Goal: Task Accomplishment & Management: Use online tool/utility

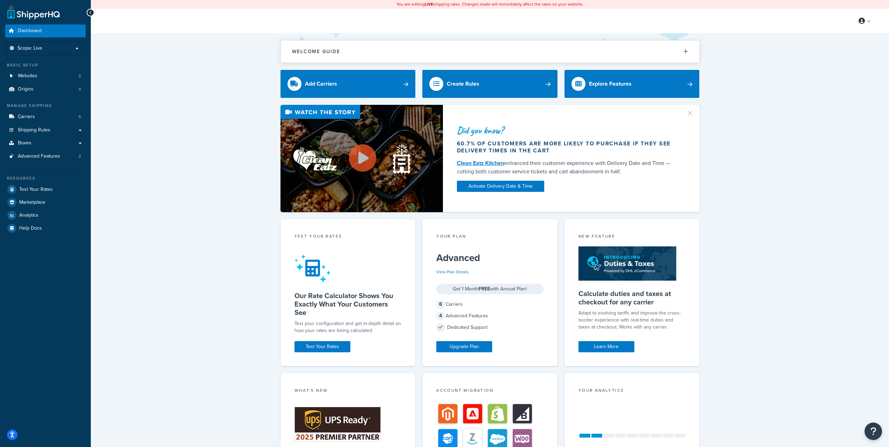
drag, startPoint x: 186, startPoint y: 158, endPoint x: 158, endPoint y: 155, distance: 28.1
click at [186, 159] on div "Did you know? 60.7% of customers are more likely to purchase if they see delive…" at bounding box center [490, 158] width 770 height 107
click at [33, 118] on span "Carriers" at bounding box center [26, 117] width 17 height 6
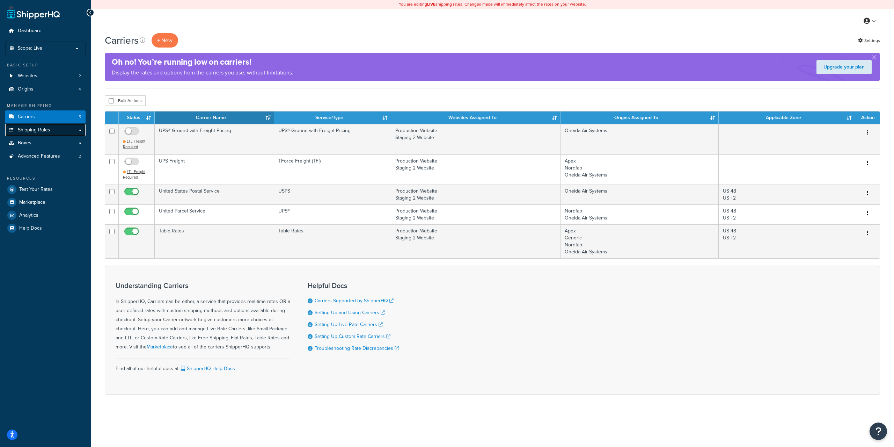
click at [41, 131] on span "Shipping Rules" at bounding box center [34, 130] width 32 height 6
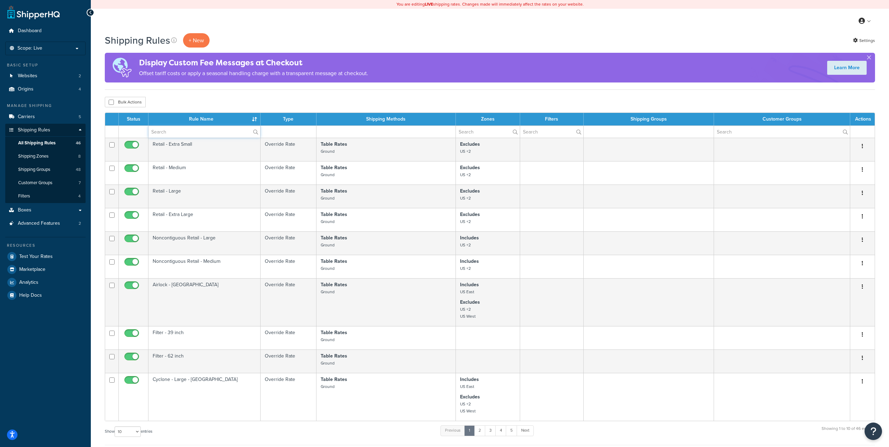
click at [209, 137] on input "text" at bounding box center [204, 132] width 112 height 12
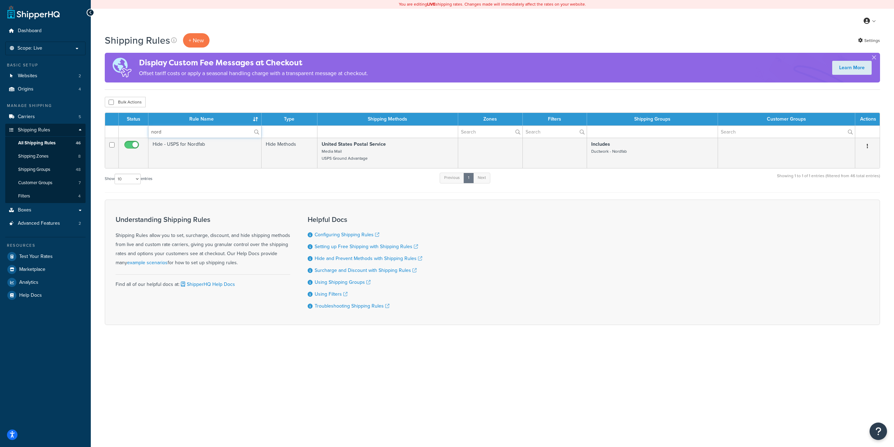
click at [197, 134] on input "nord" at bounding box center [204, 132] width 113 height 12
type input "quick"
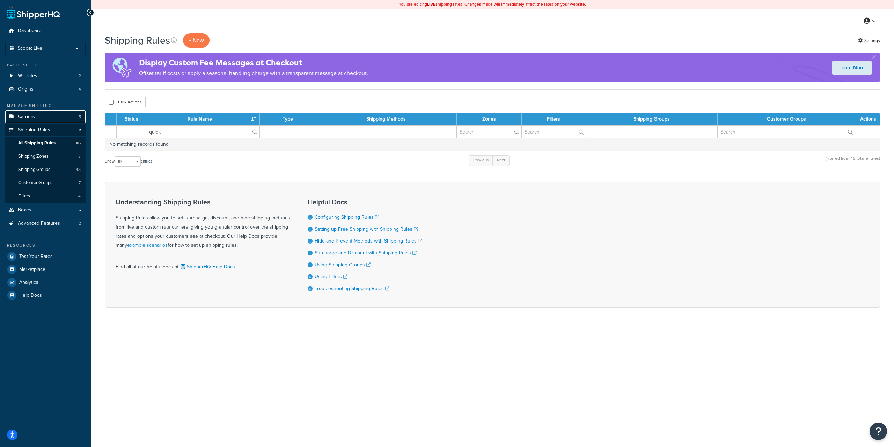
click at [43, 116] on link "Carriers 5" at bounding box center [45, 116] width 80 height 13
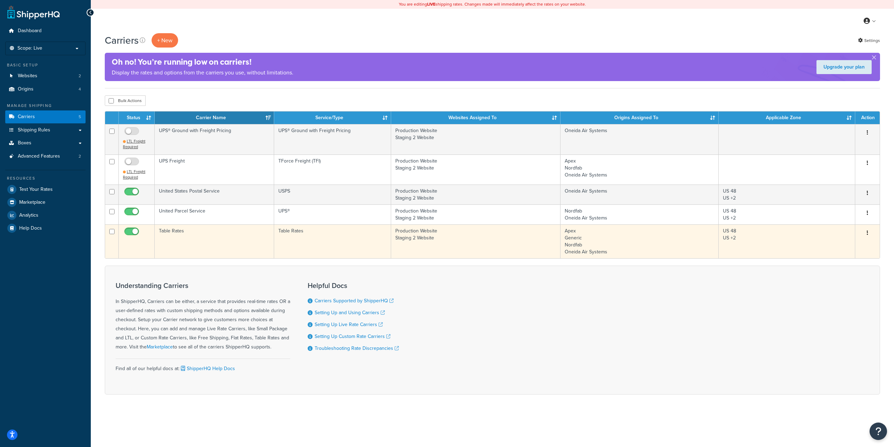
click at [177, 232] on td "Table Rates" at bounding box center [214, 241] width 119 height 34
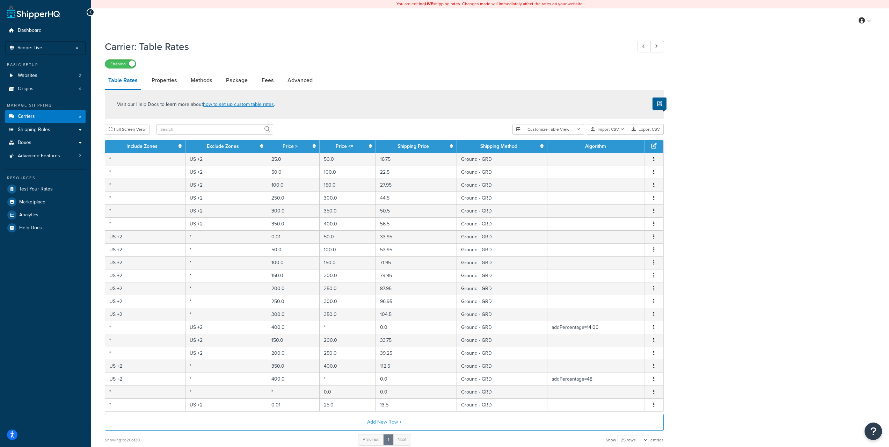
scroll to position [64, 0]
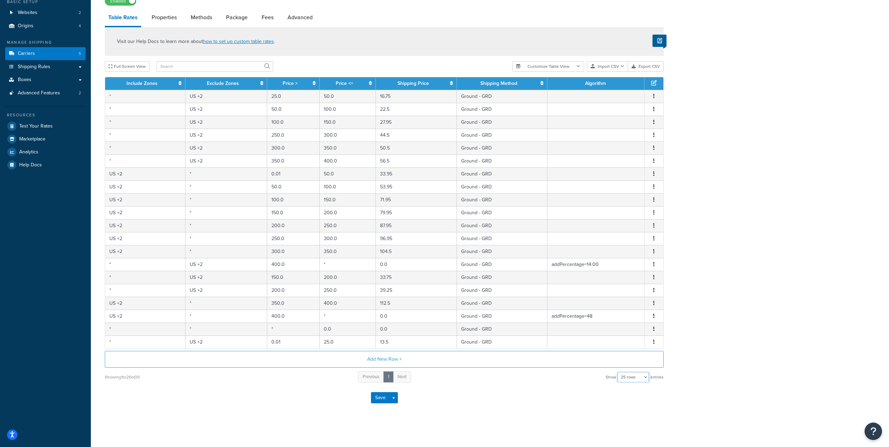
click at [635, 378] on select "10 rows 15 rows 25 rows 50 rows 100 rows 1000 rows" at bounding box center [633, 377] width 31 height 10
select select "100"
click at [618, 372] on select "10 rows 15 rows 25 rows 50 rows 100 rows 1000 rows" at bounding box center [633, 377] width 31 height 10
click at [751, 228] on div "Carrier: Table Rates Enabled Table Rates Properties Methods Package Fees Advanc…" at bounding box center [490, 201] width 798 height 456
click at [636, 378] on select "10 rows 15 rows 25 rows 50 rows 100 rows 1000 rows" at bounding box center [633, 377] width 31 height 10
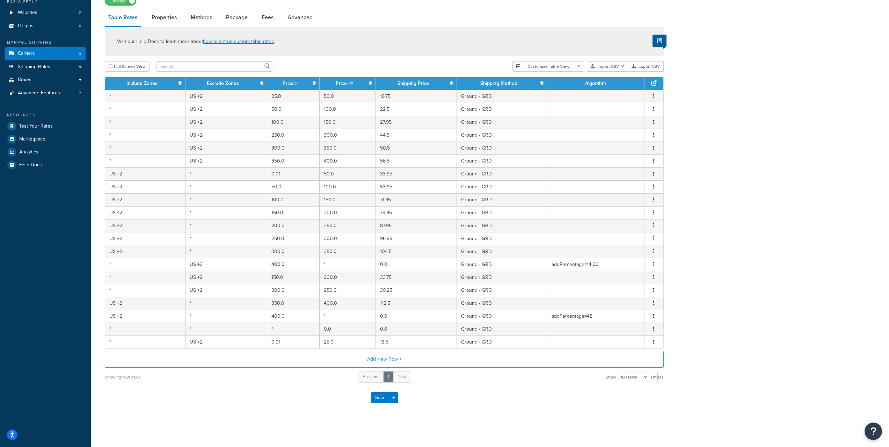
click at [658, 376] on span "entries" at bounding box center [656, 377] width 13 height 10
click at [198, 381] on div "Showing 1 to 20 of 20 Previous 1 Next Show 10 rows 15 rows 25 rows 50 rows 100 …" at bounding box center [384, 376] width 559 height 13
click at [133, 377] on div "Showing 1 to 20 of 20" at bounding box center [122, 377] width 35 height 10
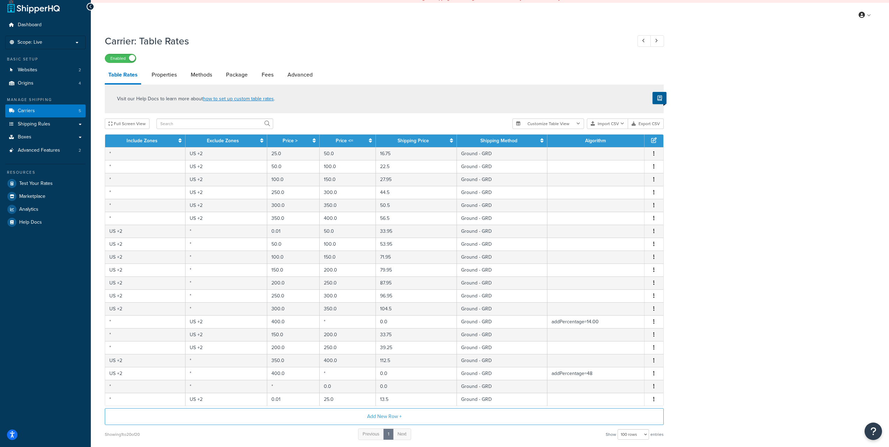
scroll to position [0, 0]
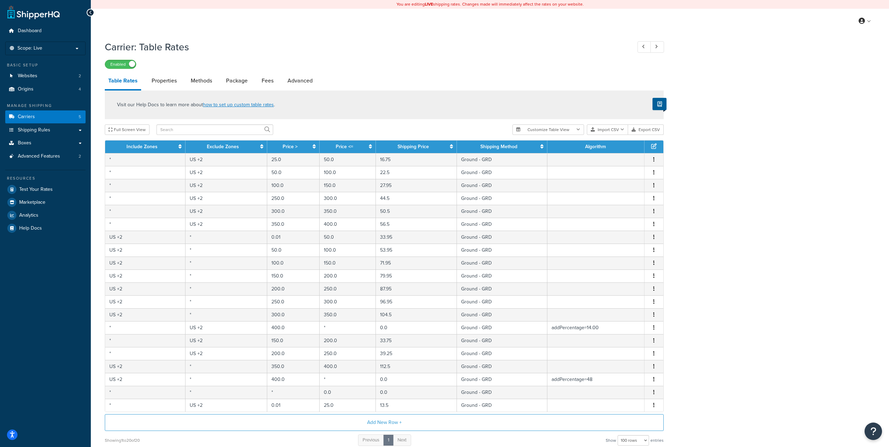
click at [252, 48] on h1 "Carrier: Table Rates" at bounding box center [365, 47] width 520 height 14
click at [46, 129] on span "Shipping Rules" at bounding box center [34, 130] width 32 height 6
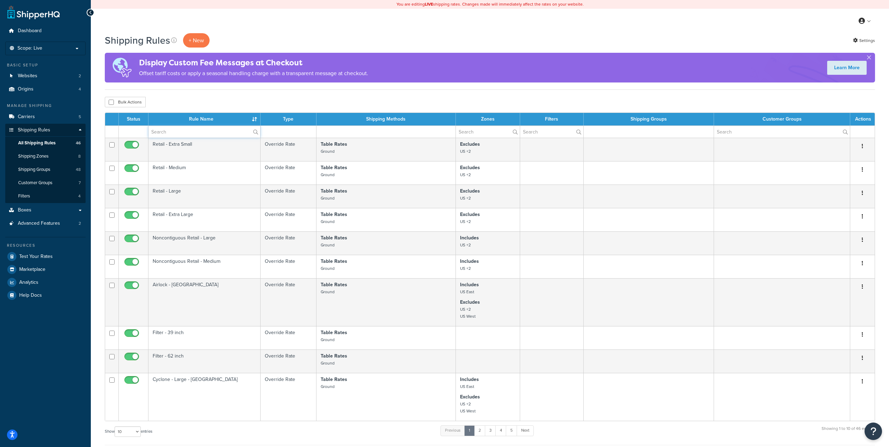
click at [202, 135] on input "text" at bounding box center [204, 132] width 112 height 12
type input "duct"
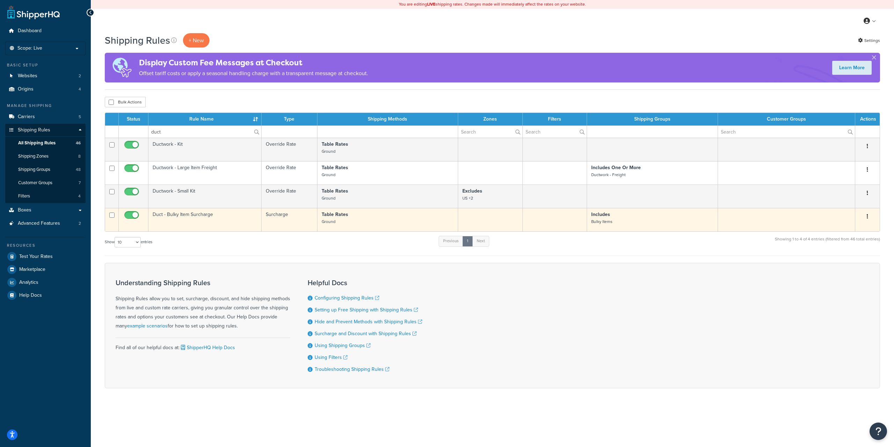
click at [222, 220] on td "Duct - Bulky Item Surcharge" at bounding box center [204, 219] width 113 height 23
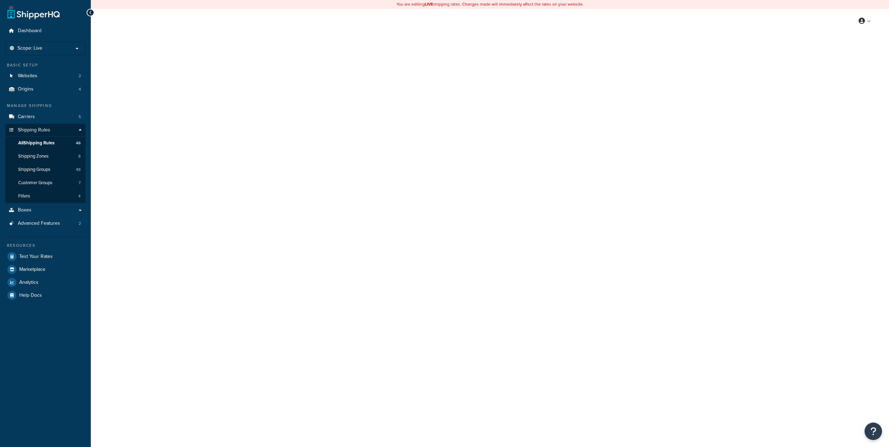
select select "PERCENTAGE"
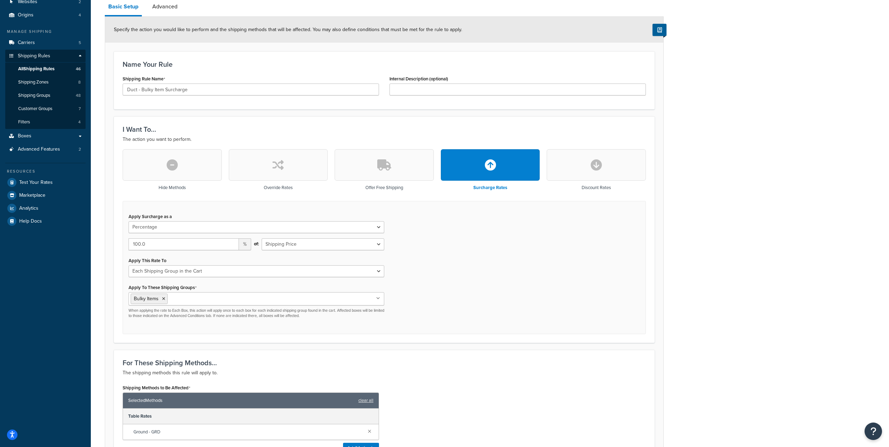
scroll to position [105, 0]
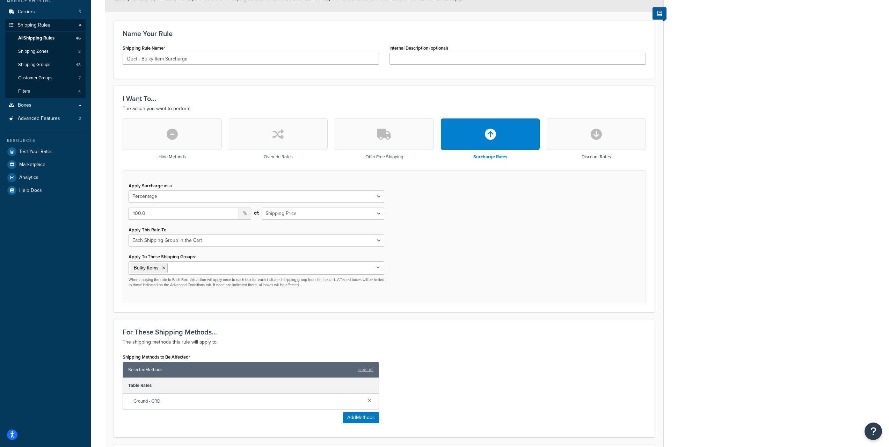
click at [110, 308] on form "Specify the action you would like to perform and the shipping methods that will…" at bounding box center [384, 287] width 558 height 602
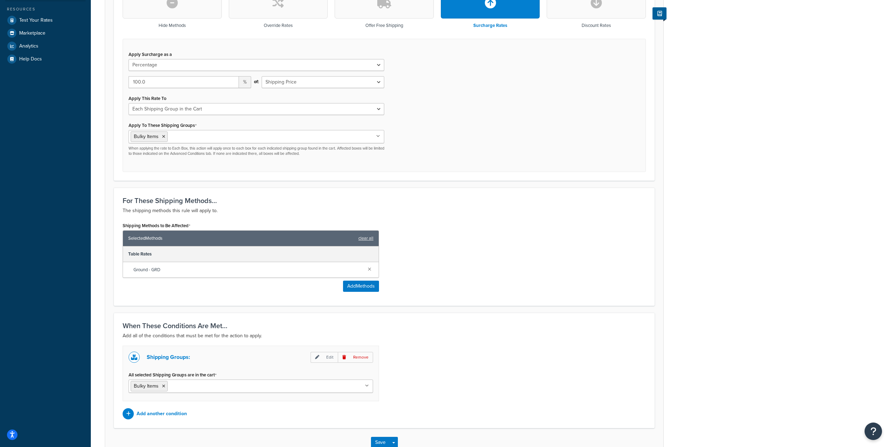
scroll to position [282, 0]
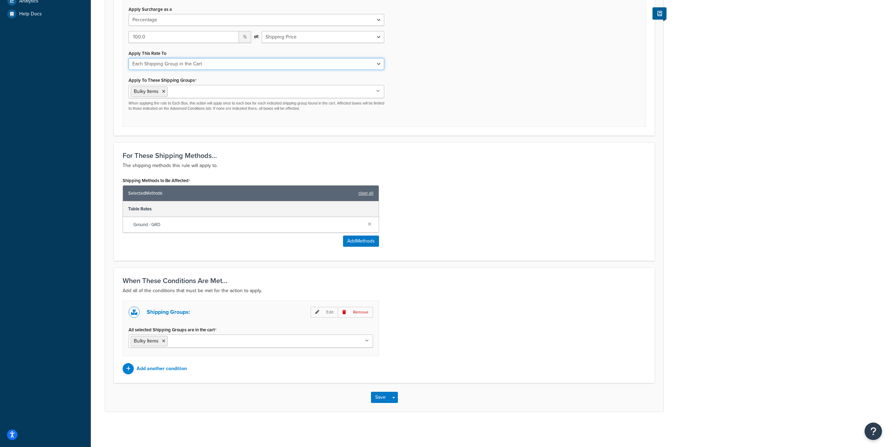
click at [238, 62] on select "Each Shipment in the Cart Each Shipping Group in the Cart Each Item within a Sh…" at bounding box center [257, 64] width 256 height 12
click at [198, 136] on form "Specify the action you would like to perform and the shipping methods that will…" at bounding box center [384, 111] width 558 height 602
click at [227, 66] on select "Each Shipment in the Cart Each Shipping Group in the Cart Each Item within a Sh…" at bounding box center [257, 64] width 256 height 12
select select "BOX"
click at [129, 58] on select "Each Shipment in the Cart Each Shipping Group in the Cart Each Item within a Sh…" at bounding box center [257, 64] width 256 height 12
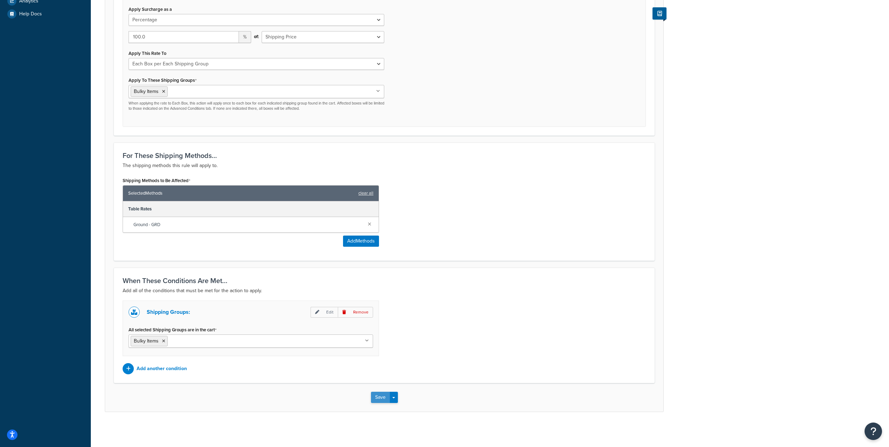
click at [384, 397] on button "Save" at bounding box center [380, 397] width 19 height 11
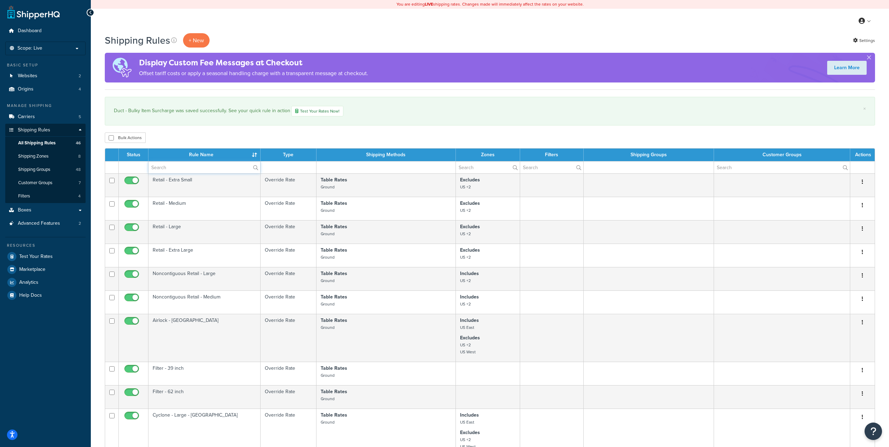
click at [203, 167] on input "text" at bounding box center [204, 167] width 112 height 12
type input "duct"
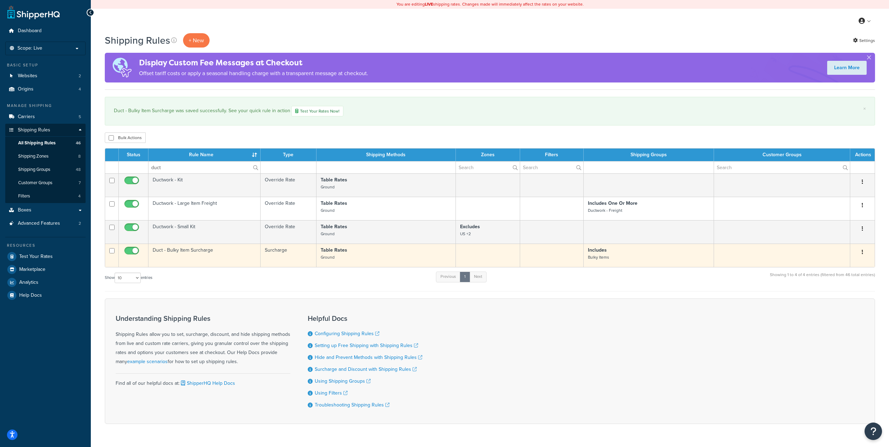
click at [204, 254] on td "Duct - Bulky Item Surcharge" at bounding box center [204, 254] width 112 height 23
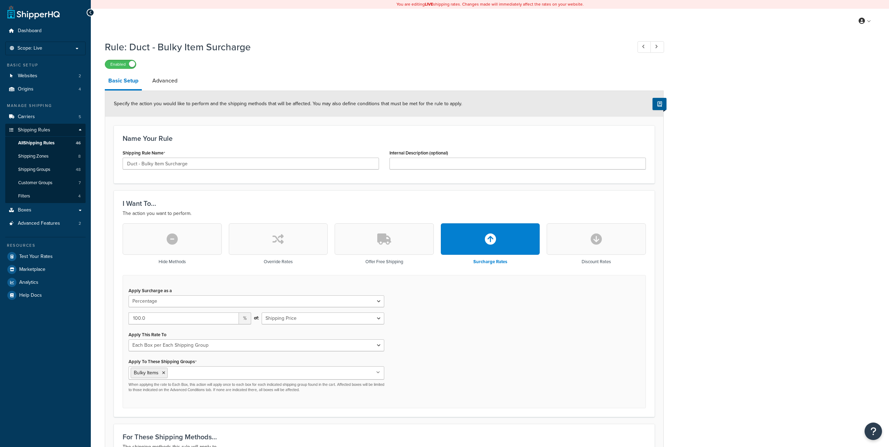
select select "PERCENTAGE"
click at [355, 319] on select "Shipping Price Order Value" at bounding box center [323, 318] width 123 height 12
click at [255, 349] on select "Each Shipment in the Cart Each Shipping Group in the Cart Each Item within a Sh…" at bounding box center [257, 345] width 256 height 12
select select "ITEM"
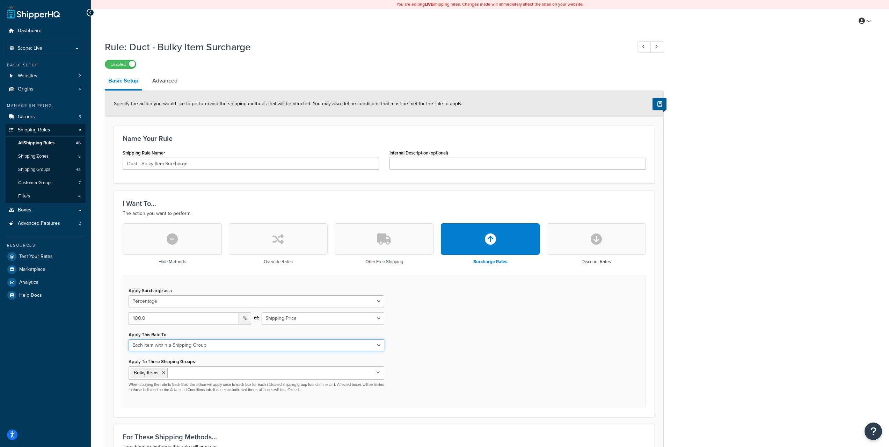
click at [129, 340] on select "Each Shipment in the Cart Each Shipping Group in the Cart Each Item within a Sh…" at bounding box center [257, 345] width 256 height 12
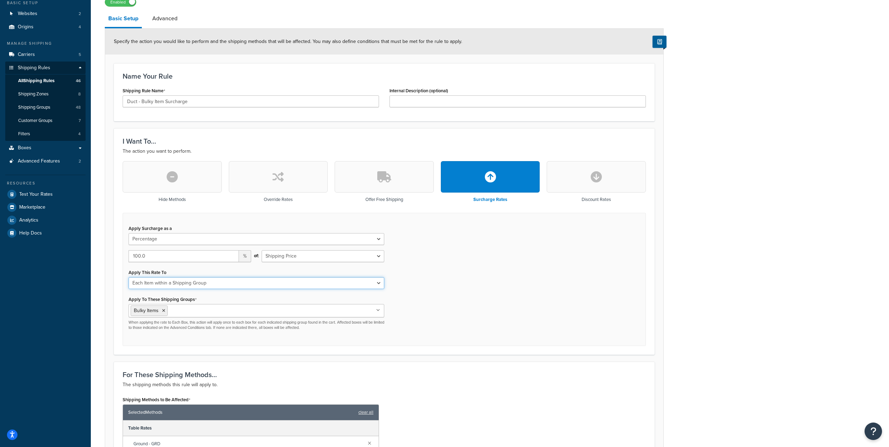
scroll to position [38, 0]
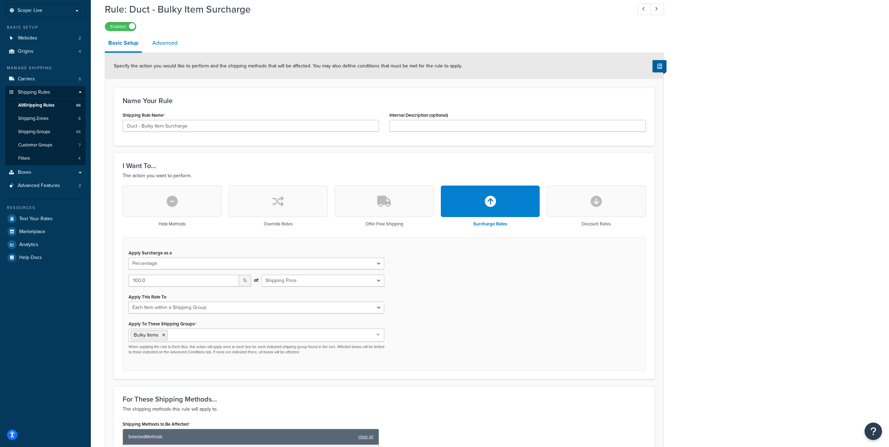
click at [176, 49] on link "Advanced" at bounding box center [165, 43] width 32 height 17
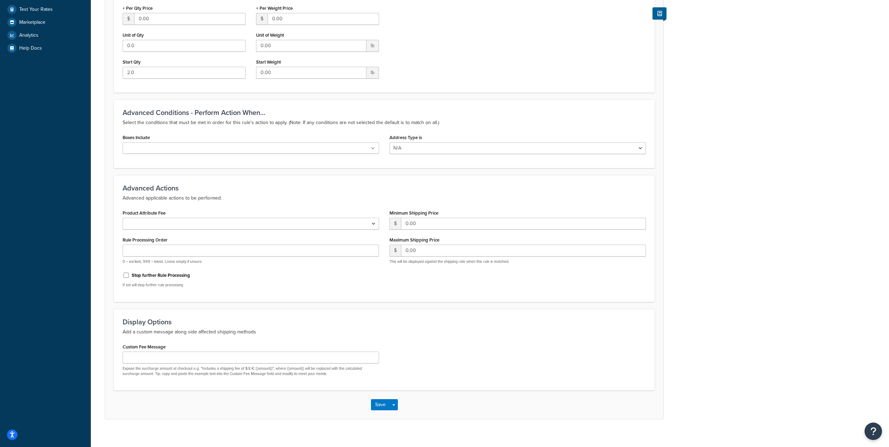
scroll to position [247, 0]
click at [343, 401] on div "Save Save Dropdown Save and Edit Save and Duplicate Save and Create New" at bounding box center [384, 404] width 558 height 29
click at [342, 392] on div "Save Save Dropdown Save and Edit Save and Duplicate Save and Create New" at bounding box center [384, 404] width 558 height 29
click at [322, 402] on div "Save Save Dropdown Save and Edit Save and Duplicate Save and Create New" at bounding box center [384, 404] width 558 height 29
click at [324, 360] on input "Custom Fee Message" at bounding box center [251, 357] width 256 height 12
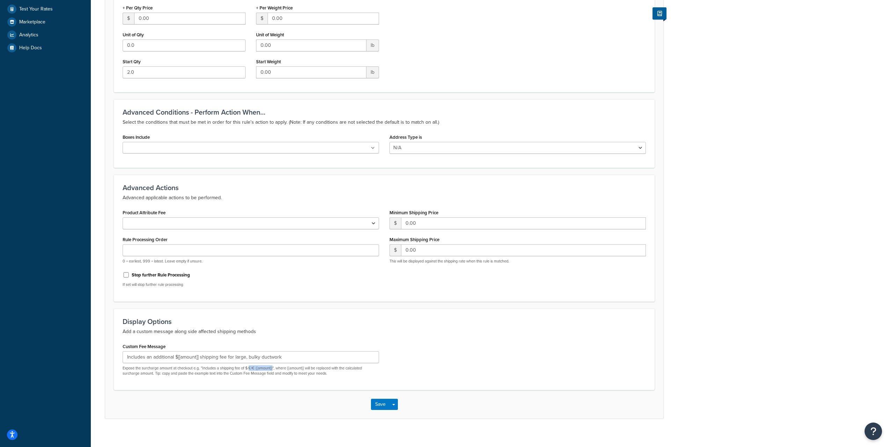
drag, startPoint x: 273, startPoint y: 368, endPoint x: 251, endPoint y: 367, distance: 22.7
click at [251, 367] on p "Expose the surcharge amount at checkout e.g. "Includes a shipping fee of $/£/€ …" at bounding box center [251, 370] width 256 height 11
drag, startPoint x: 247, startPoint y: 368, endPoint x: 274, endPoint y: 370, distance: 26.7
click at [274, 370] on p "Expose the surcharge amount at checkout e.g. "Includes a shipping fee of $/£/€ …" at bounding box center [251, 370] width 256 height 11
copy p "$/£/€ {{amount}}"
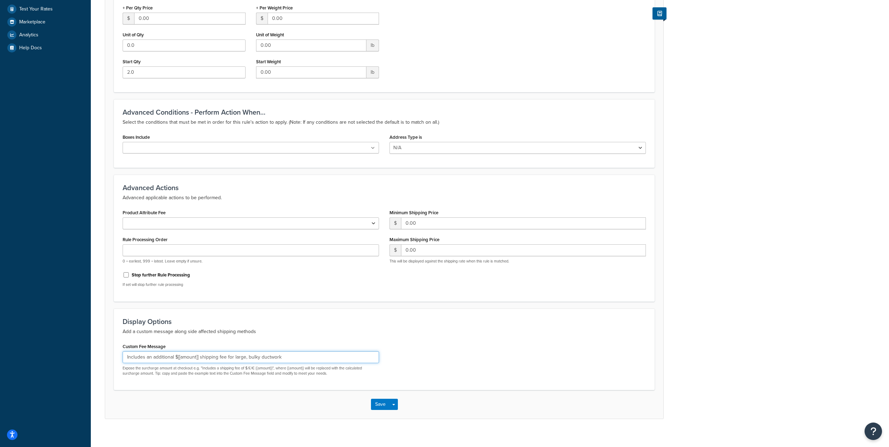
click at [326, 351] on input "Includes an additional $[[amount]] shipping fee for large, bulky ductwork" at bounding box center [251, 357] width 256 height 12
paste input "$/£/€ {{amount}}"
click at [294, 359] on input "Includes an additional $[[amount]] shipping fee for large, bulky ductwork$/£/€ …" at bounding box center [251, 357] width 256 height 12
drag, startPoint x: 199, startPoint y: 358, endPoint x: 219, endPoint y: 355, distance: 20.4
click at [177, 354] on input "Includes an additional $[[amount]] shipping fee for large, bulky ductwork$/£/€" at bounding box center [251, 357] width 256 height 12
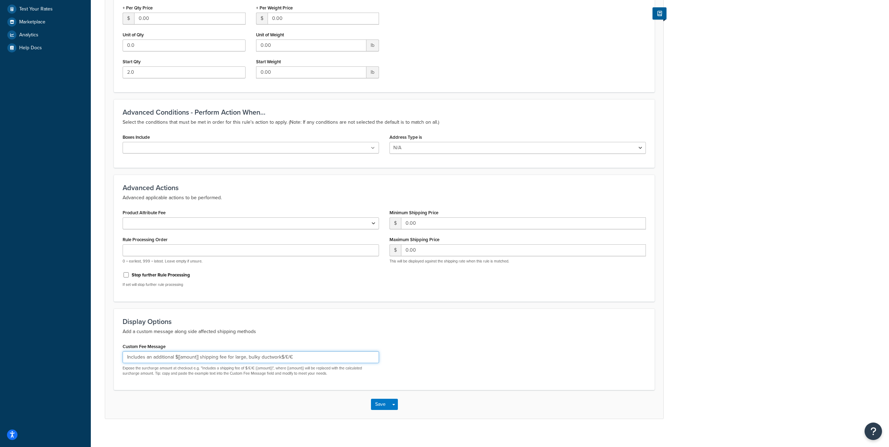
paste input "{{amount}}"
drag, startPoint x: 280, startPoint y: 358, endPoint x: 365, endPoint y: 361, distance: 84.3
click at [365, 361] on input "Includes an additional ${{amount}} shipping fee for large, bulky ductwork$/£/€" at bounding box center [251, 357] width 256 height 12
type input "Includes an additional ${{amount}} shipping fee for large, bulky ductwork."
click at [381, 405] on button "Save" at bounding box center [380, 404] width 19 height 11
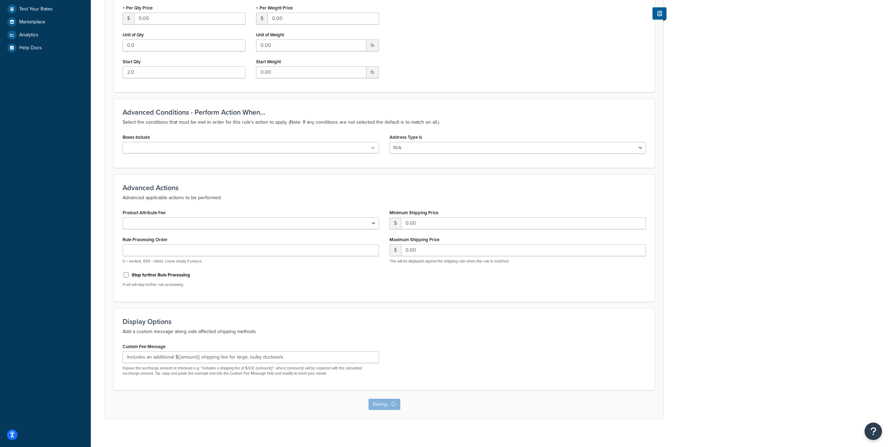
scroll to position [0, 0]
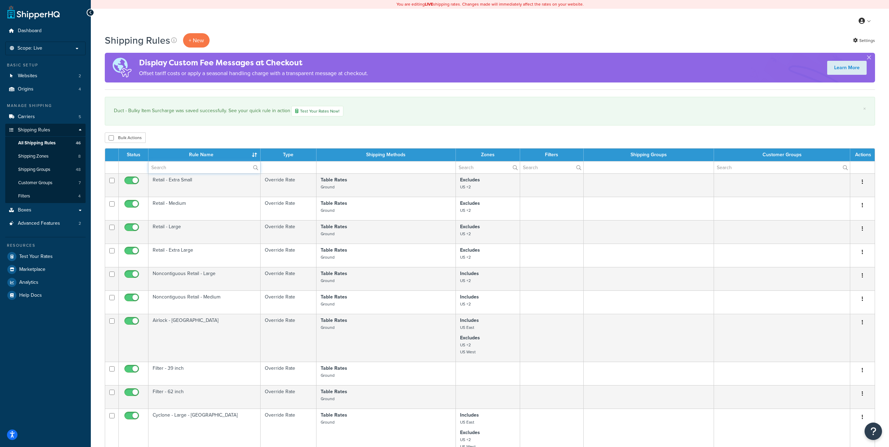
click at [205, 163] on input "text" at bounding box center [204, 167] width 112 height 12
type input "duct"
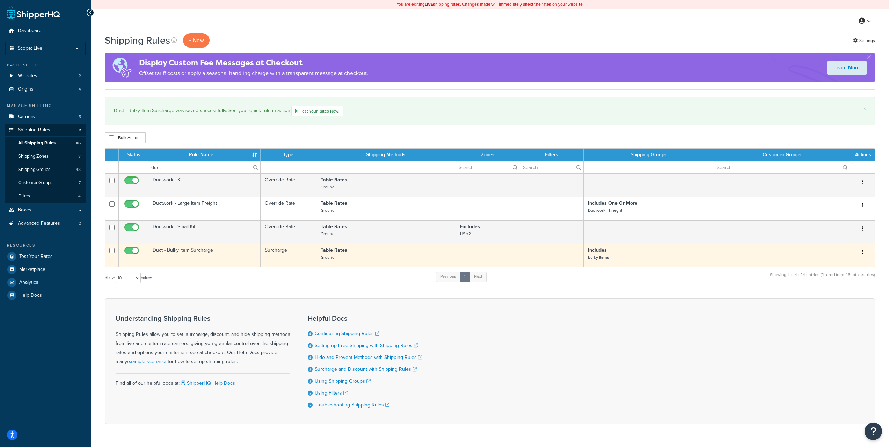
click at [212, 257] on td "Duct - Bulky Item Surcharge" at bounding box center [204, 254] width 112 height 23
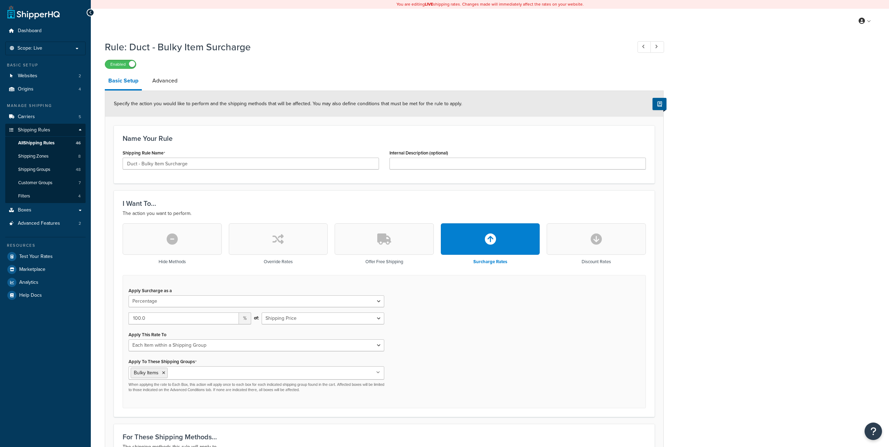
select select "PERCENTAGE"
select select "ITEM"
click at [174, 79] on link "Advanced" at bounding box center [165, 80] width 32 height 17
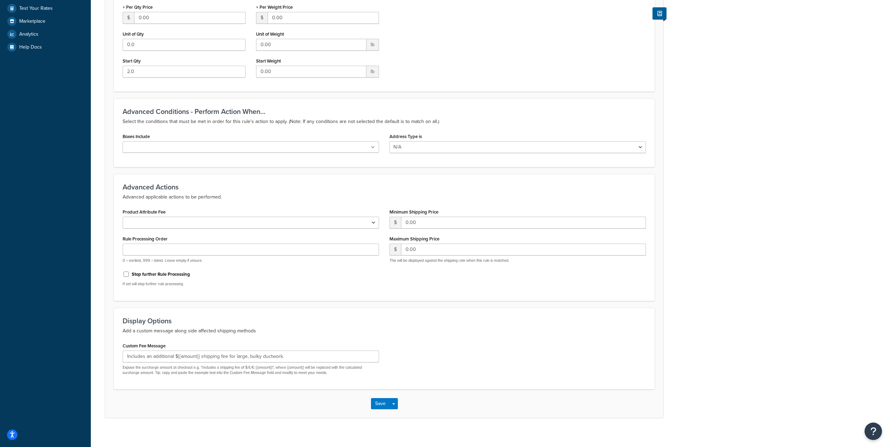
scroll to position [255, 0]
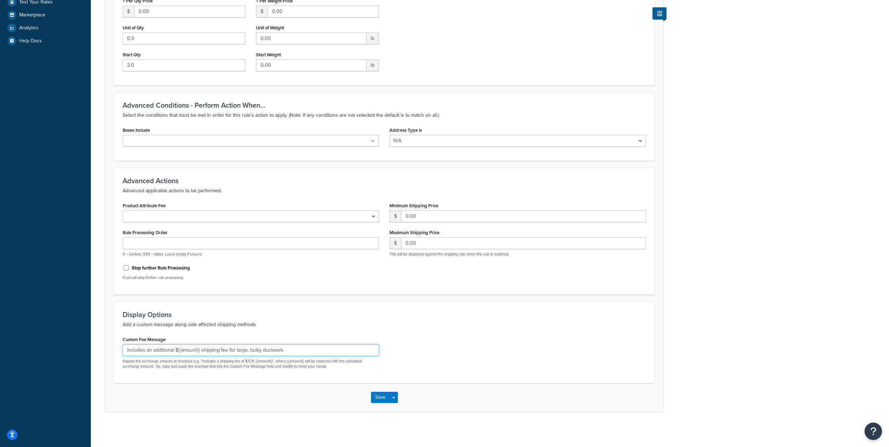
drag, startPoint x: 310, startPoint y: 352, endPoint x: 14, endPoint y: 349, distance: 295.5
click at [14, 349] on div "Dashboard Scope: Live Basic Setup Websites 2 Origins 4 Manage Shipping Carriers…" at bounding box center [444, 96] width 889 height 701
click at [381, 396] on button "Save" at bounding box center [380, 397] width 19 height 11
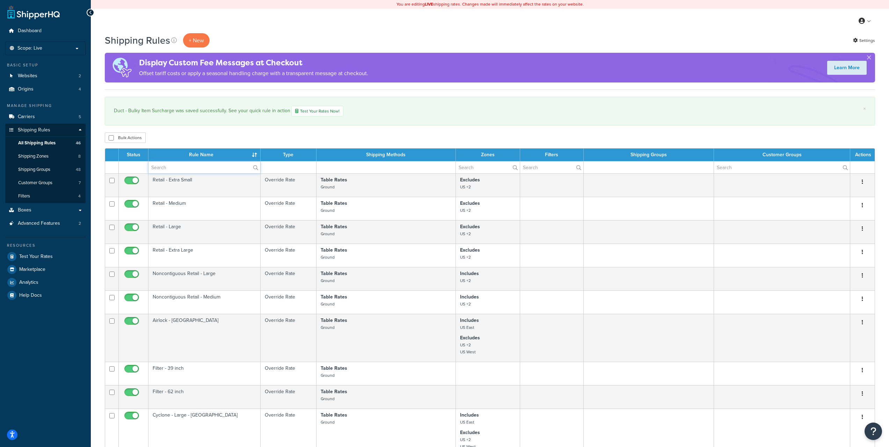
click at [199, 167] on input "text" at bounding box center [204, 167] width 112 height 12
type input "duct"
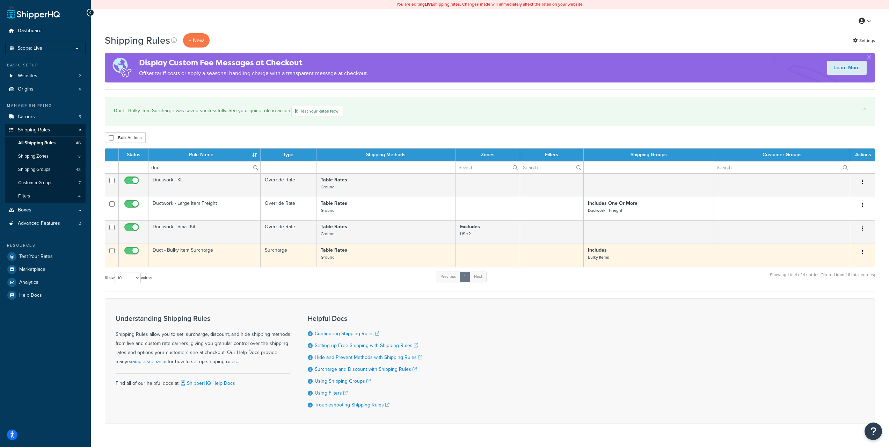
click at [200, 257] on td "Duct - Bulky Item Surcharge" at bounding box center [204, 254] width 112 height 23
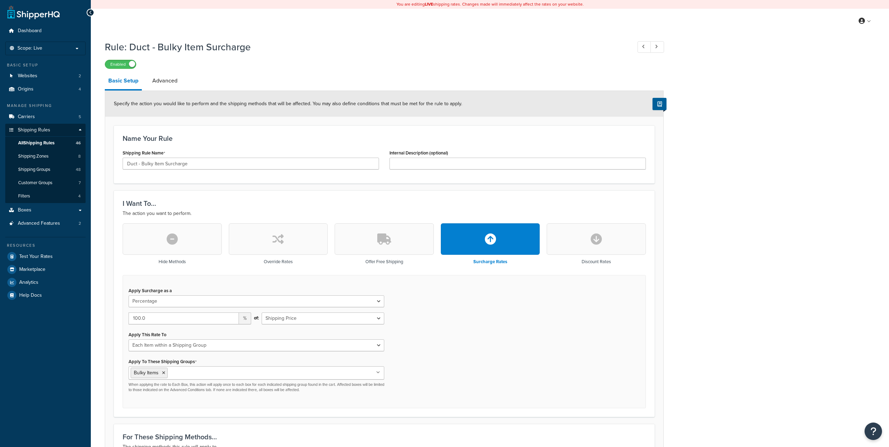
select select "PERCENTAGE"
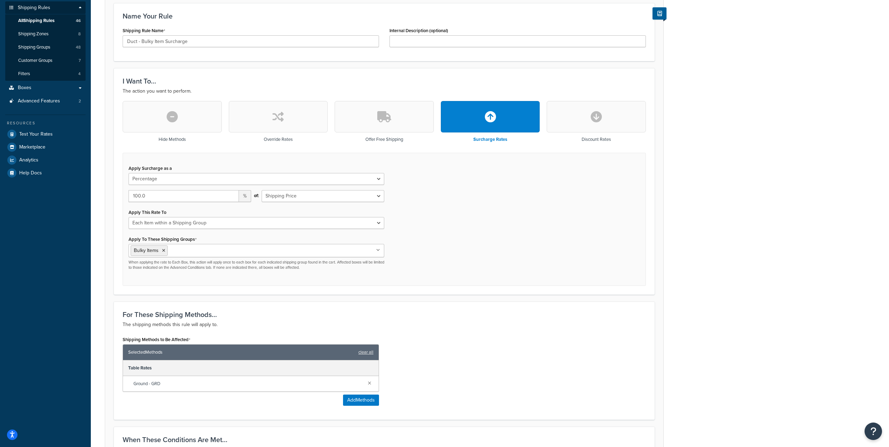
scroll to position [140, 0]
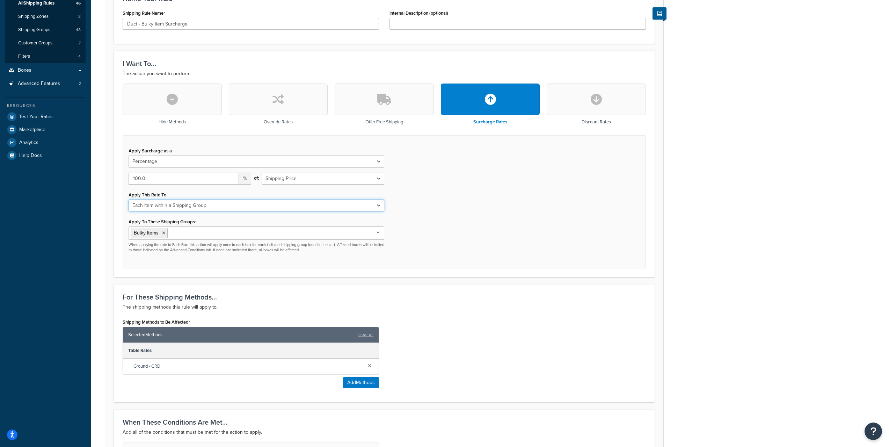
click at [220, 206] on select "Each Shipment in the Cart Each Shipping Group in the Cart Each Item within a Sh…" at bounding box center [257, 205] width 256 height 12
select select "SHIPPING_GROUP"
click at [129, 200] on select "Each Shipment in the Cart Each Shipping Group in the Cart Each Item within a Sh…" at bounding box center [257, 205] width 256 height 12
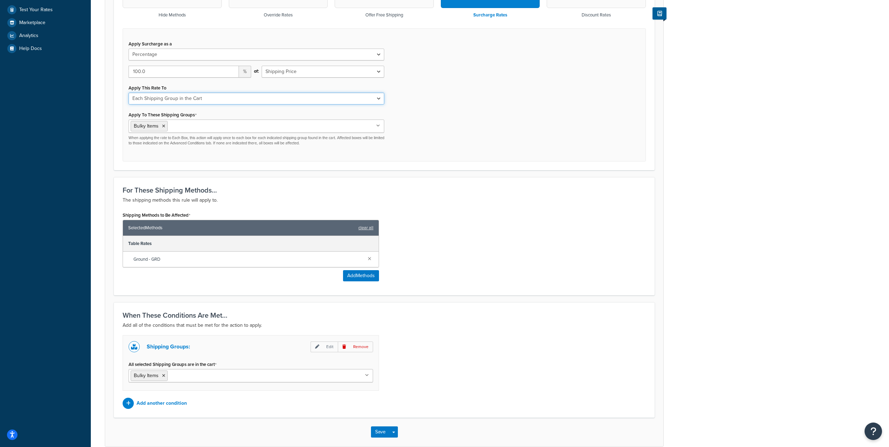
scroll to position [282, 0]
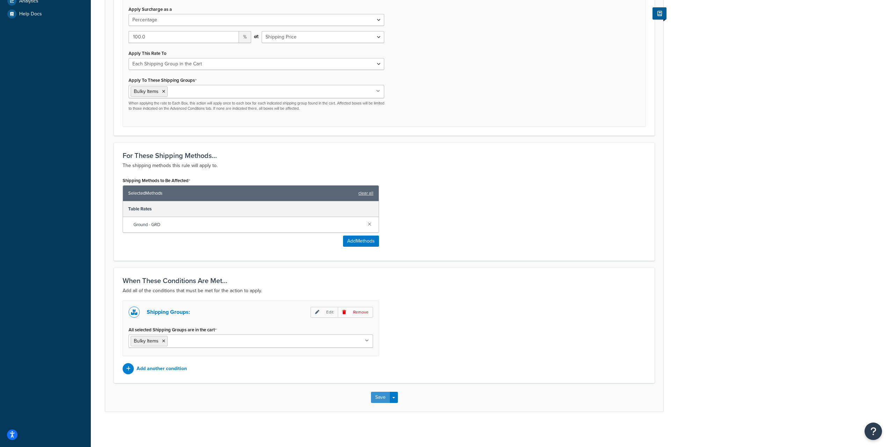
click at [379, 402] on button "Save" at bounding box center [380, 397] width 19 height 11
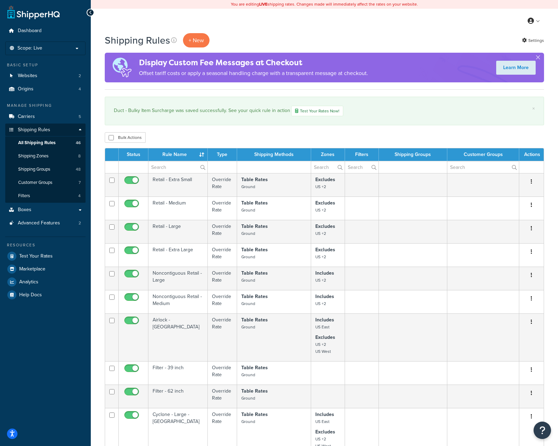
click at [352, 102] on div "× Duct - Bulky Item Surcharge was saved successfully. See your quick rule in ac…" at bounding box center [324, 111] width 439 height 29
drag, startPoint x: 362, startPoint y: 111, endPoint x: 353, endPoint y: 112, distance: 8.8
click at [361, 112] on div "Duct - Bulky Item Surcharge was saved successfully. See your quick rule in acti…" at bounding box center [324, 111] width 421 height 10
click at [159, 173] on input "text" at bounding box center [177, 167] width 59 height 12
type input "duct"
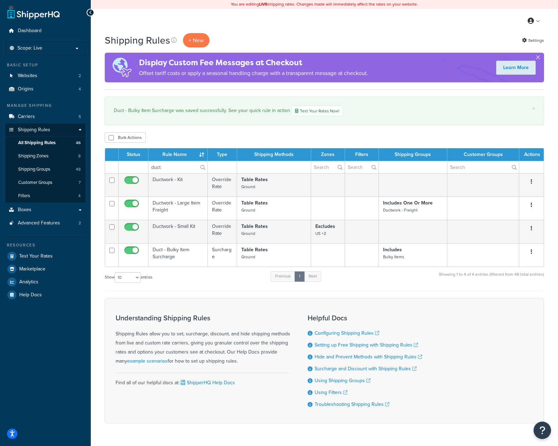
click at [190, 286] on div "Show 10 15 25 50 100 1000 entries Previous 1 Next Showing 1 to 4 of 4 entries (…" at bounding box center [324, 281] width 439 height 21
click at [193, 279] on div "Show 10 15 25 50 100 1000 entries Previous 1 Next Showing 1 to 4 of 4 entries (…" at bounding box center [324, 281] width 439 height 21
click at [197, 280] on div "Show 10 15 25 50 100 1000 entries Previous 1 Next Showing 1 to 4 of 4 entries (…" at bounding box center [324, 281] width 439 height 21
click at [198, 280] on div "Show 10 15 25 50 100 1000 entries Previous 1 Next Showing 1 to 4 of 4 entries (…" at bounding box center [324, 281] width 439 height 21
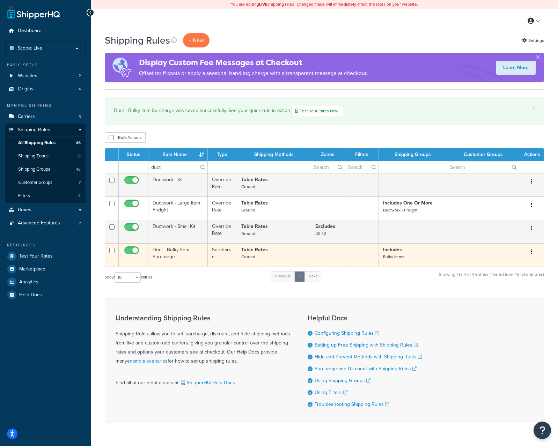
click at [177, 258] on td "Duct - Bulky Item Surcharge" at bounding box center [177, 254] width 59 height 23
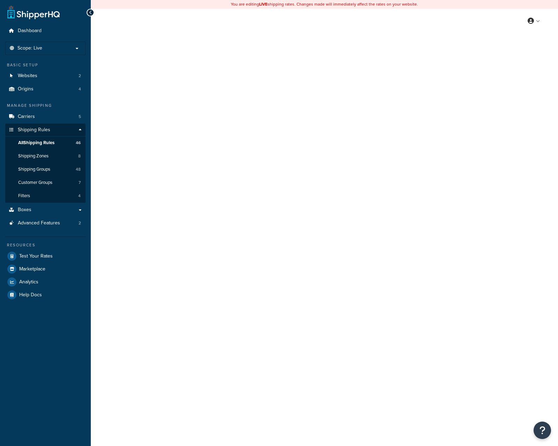
select select "PERCENTAGE"
select select "SHIPPING_GROUP"
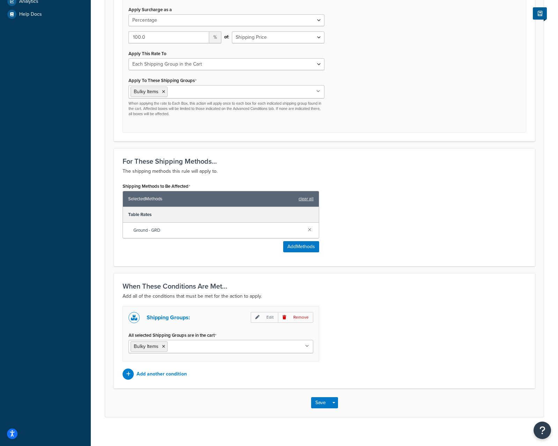
scroll to position [288, 0]
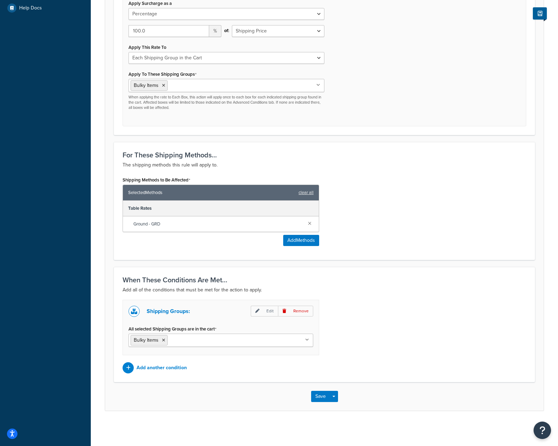
click at [95, 53] on div "Rule: Duct - Bulky Item Surcharge Enabled Basic Setup Advanced Specify the acti…" at bounding box center [324, 89] width 467 height 679
click at [537, 433] on button "Open Resource Center" at bounding box center [542, 430] width 19 height 19
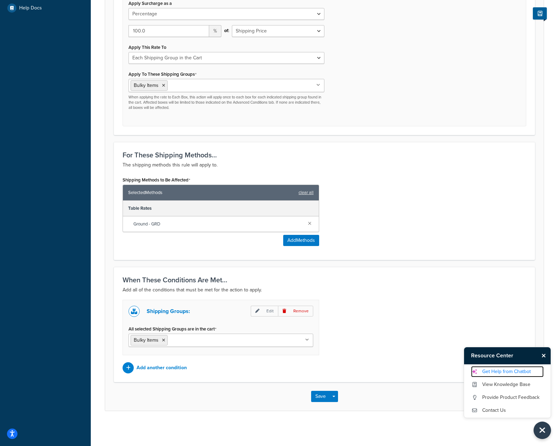
click at [537, 373] on link "Get Help from Chatbot" at bounding box center [507, 371] width 73 height 11
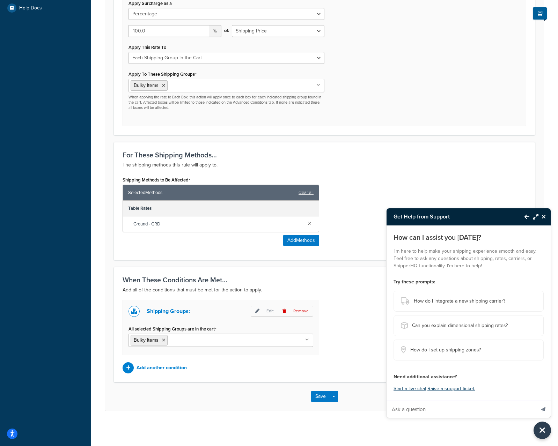
click at [469, 407] on input "Ask a question" at bounding box center [461, 409] width 149 height 17
type input "I have a surcharge shipping rule that is applying to the wrong items in the cart"
click at [536, 401] on button "Send message" at bounding box center [543, 409] width 15 height 17
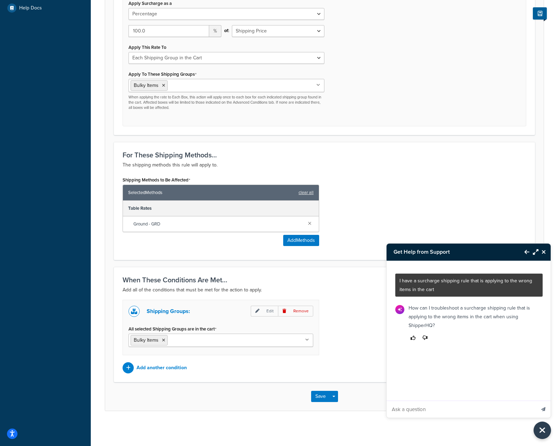
click at [433, 310] on p "How can I troubleshoot a surcharge shipping rule that is applying to the wrong …" at bounding box center [474, 317] width 130 height 26
click at [398, 310] on img at bounding box center [399, 309] width 9 height 9
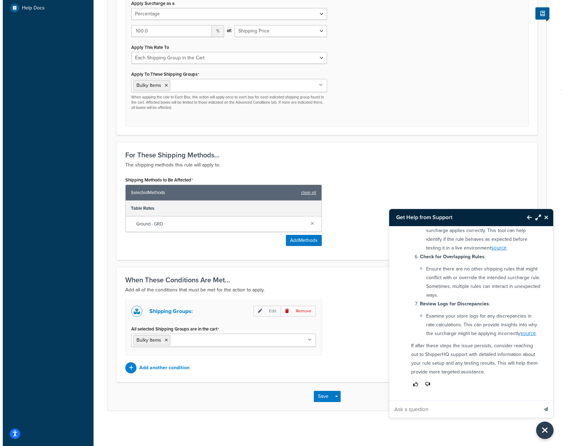
scroll to position [345, 0]
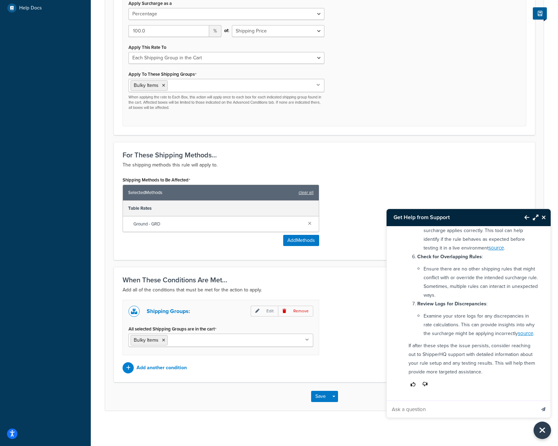
click at [467, 289] on li "Ensure there are no other shipping rules that might conflict with or override t…" at bounding box center [481, 282] width 115 height 35
click at [155, 371] on p "Add another condition" at bounding box center [162, 368] width 50 height 10
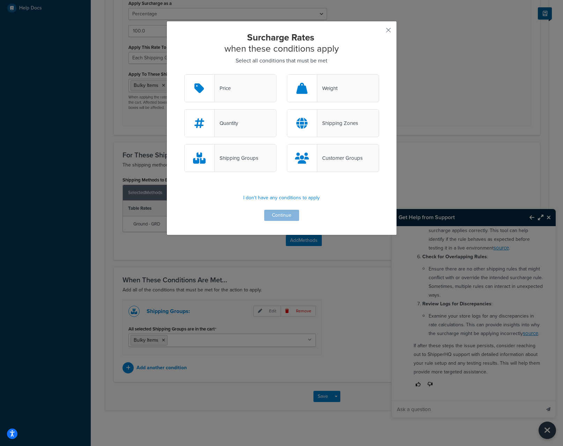
click at [262, 158] on div "Shipping Groups" at bounding box center [230, 158] width 92 height 28
click at [0, 0] on input "Shipping Groups" at bounding box center [0, 0] width 0 height 0
click at [287, 218] on button "Continue" at bounding box center [281, 215] width 35 height 11
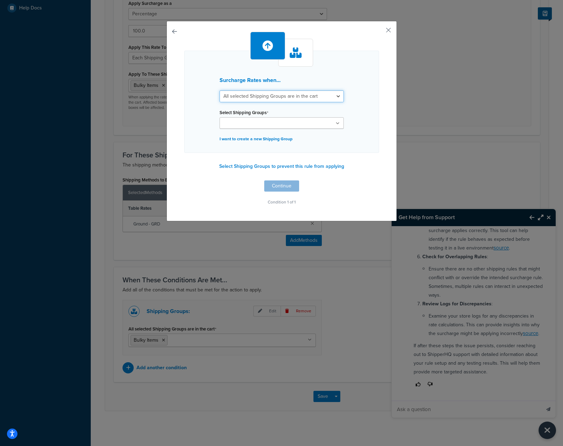
click at [311, 99] on select "All selected Shipping Groups are in the cart Any selected Shipping Groups are i…" at bounding box center [282, 96] width 124 height 12
click at [317, 81] on h3 "Surcharge Rates when..." at bounding box center [282, 80] width 124 height 6
click at [318, 166] on button "Select Shipping Groups to prevent this rule from applying" at bounding box center [281, 166] width 129 height 10
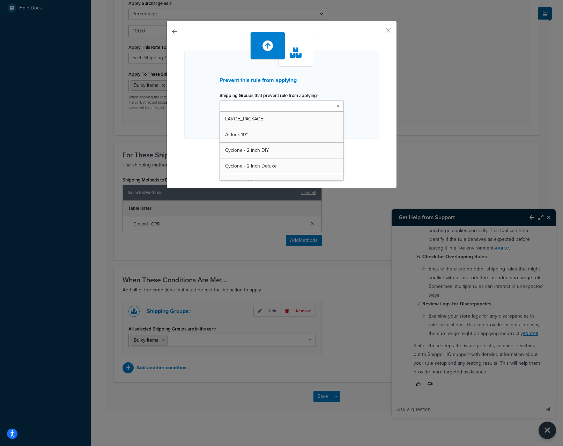
click at [295, 110] on ul at bounding box center [282, 106] width 124 height 12
click at [382, 31] on div "Prevent this rule from applying Shipping Groups that prevent rule from applying…" at bounding box center [282, 104] width 231 height 167
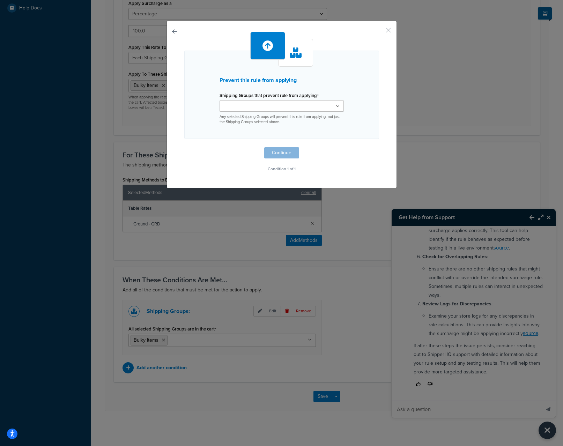
drag, startPoint x: 386, startPoint y: 29, endPoint x: 386, endPoint y: 32, distance: 3.9
click at [379, 32] on button "button" at bounding box center [379, 33] width 2 height 2
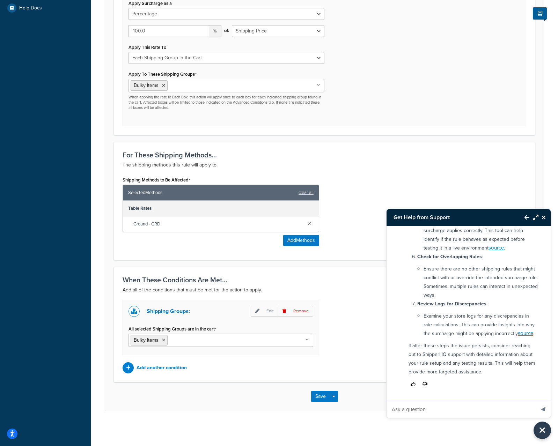
click at [358, 224] on div "Shipping Methods to Be Affected Selected Methods clear all Table Rates Ground -…" at bounding box center [324, 213] width 414 height 76
click at [361, 161] on div "For These Shipping Methods... The shipping methods this rule will apply to." at bounding box center [325, 160] width 404 height 18
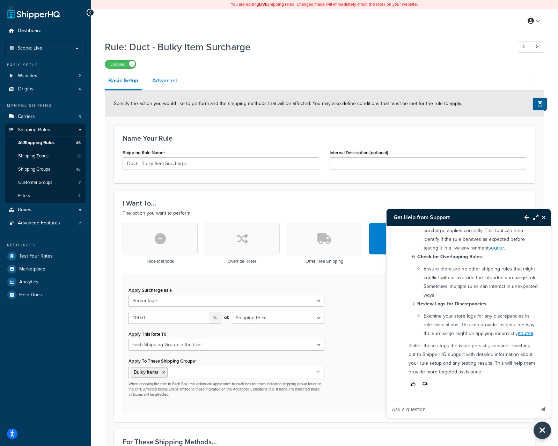
click at [176, 78] on link "Advanced" at bounding box center [165, 80] width 32 height 17
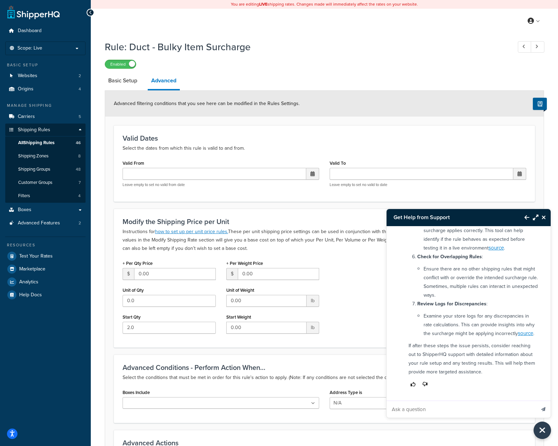
click at [265, 125] on form "Advanced filtering conditions that you see here can be modified in the Rules Se…" at bounding box center [324, 385] width 439 height 589
click at [273, 130] on div "Valid Dates Select the dates from which this rule is valid to and from. Valid F…" at bounding box center [324, 163] width 421 height 76
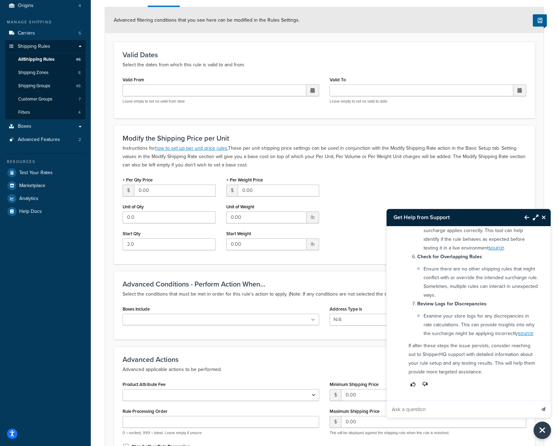
scroll to position [60, 0]
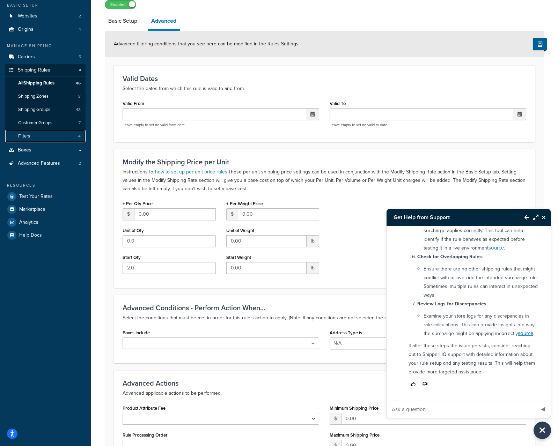
click at [41, 139] on link "Filters 4" at bounding box center [45, 136] width 80 height 13
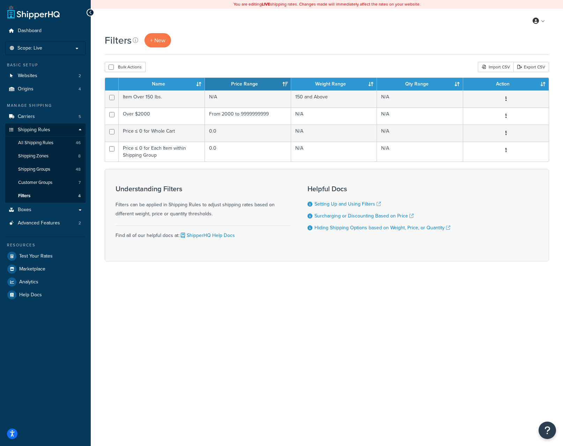
click at [239, 345] on div "You are editing LIVE shipping rates. Changes made will immediately affect the r…" at bounding box center [327, 223] width 473 height 446
click at [239, 343] on div "You are editing LIVE shipping rates. Changes made will immediately affect the r…" at bounding box center [327, 223] width 473 height 446
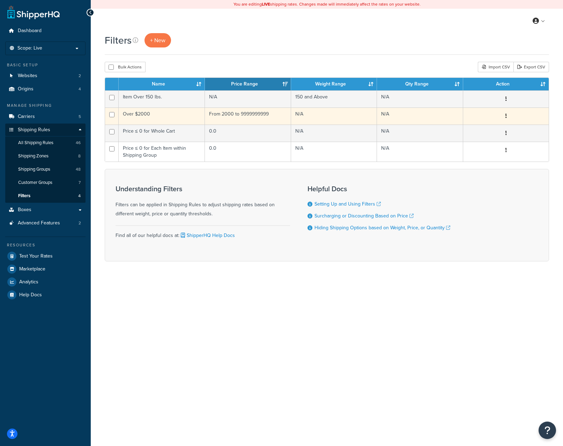
click at [149, 114] on td "Over $2000" at bounding box center [162, 116] width 86 height 17
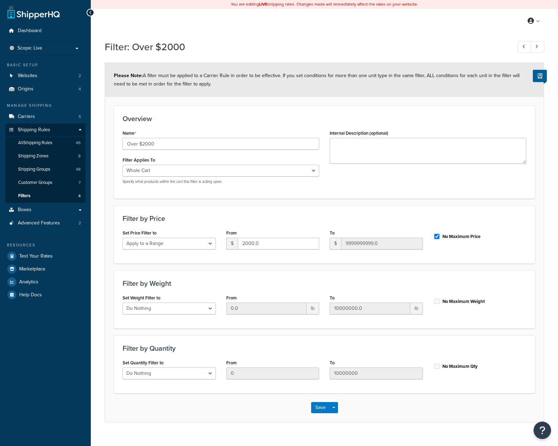
select select "range"
click at [107, 163] on form "Please Note: A filter must be applied to a Carrier Rule in order to be effectiv…" at bounding box center [324, 242] width 439 height 359
click at [33, 146] on span "All Shipping Rules" at bounding box center [35, 143] width 34 height 6
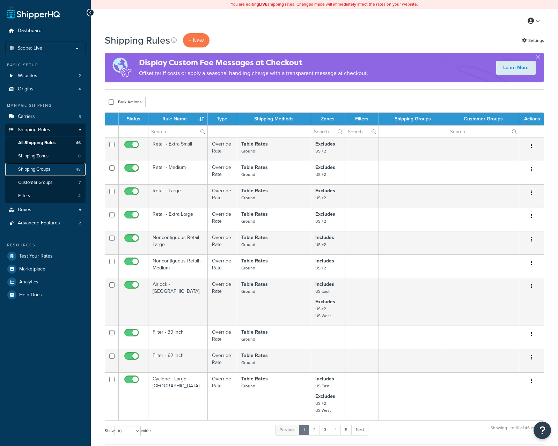
click at [30, 167] on span "Shipping Groups" at bounding box center [34, 170] width 32 height 6
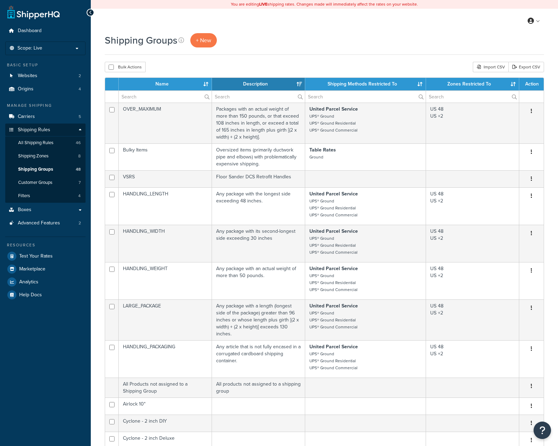
select select "15"
click at [544, 426] on icon "Open Resource Center" at bounding box center [542, 431] width 7 height 10
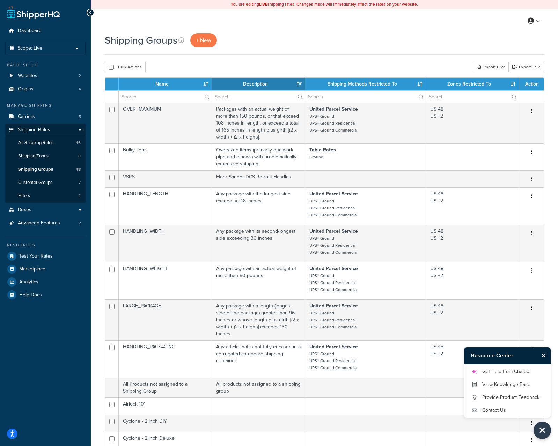
click at [520, 365] on div "Get Help from Chatbot View Knowledge Base Provide Product Feedback Contact Us" at bounding box center [507, 391] width 87 height 53
click at [523, 370] on link "Get Help from Chatbot" at bounding box center [507, 371] width 73 height 11
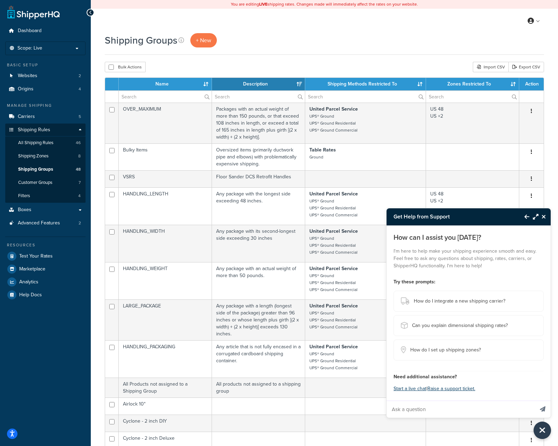
click at [477, 408] on input "Ask a question" at bounding box center [460, 409] width 147 height 17
click at [476, 408] on input "Ask a question" at bounding box center [460, 409] width 147 height 17
click at [402, 387] on button "Start a live chat" at bounding box center [410, 389] width 33 height 10
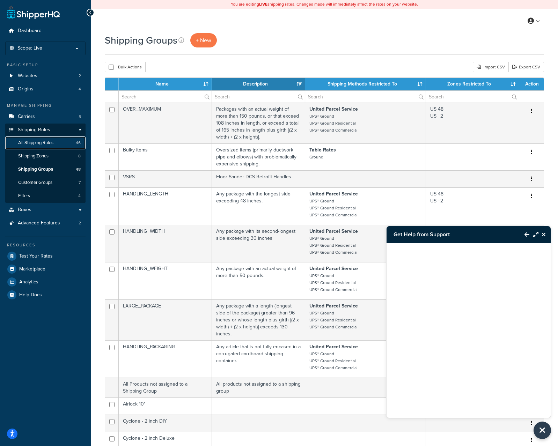
click at [45, 144] on span "All Shipping Rules" at bounding box center [35, 143] width 35 height 6
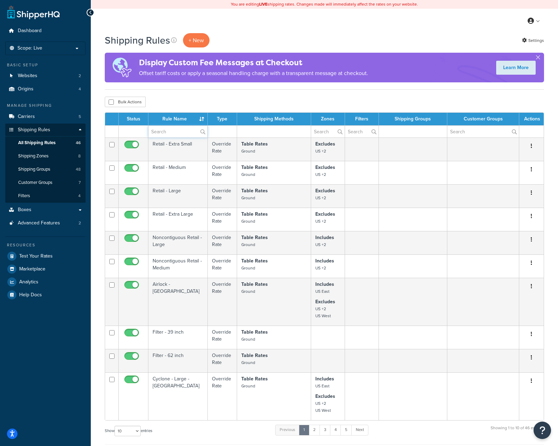
click at [161, 130] on input "text" at bounding box center [177, 132] width 59 height 12
type input "duct"
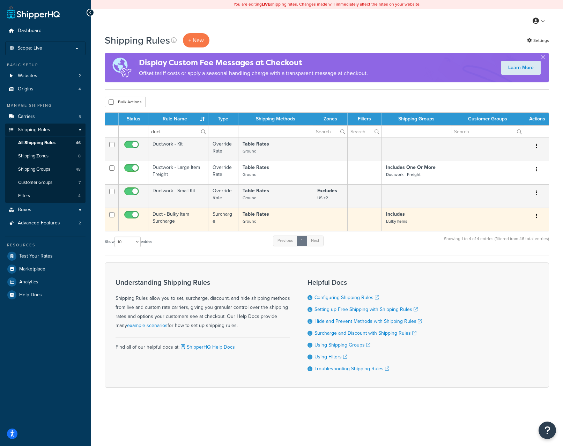
click at [192, 222] on td "Duct - Bulky Item Surcharge" at bounding box center [178, 219] width 60 height 23
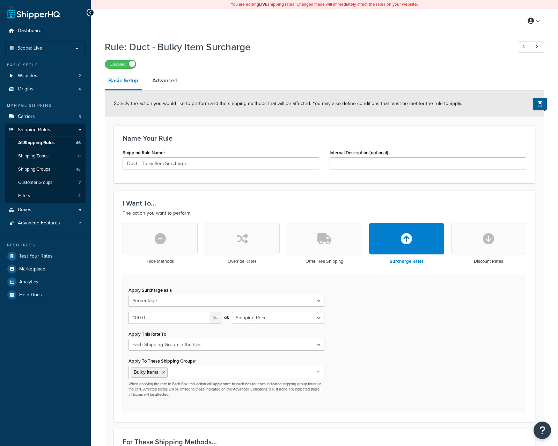
select select "PERCENTAGE"
select select "SHIPPING_GROUP"
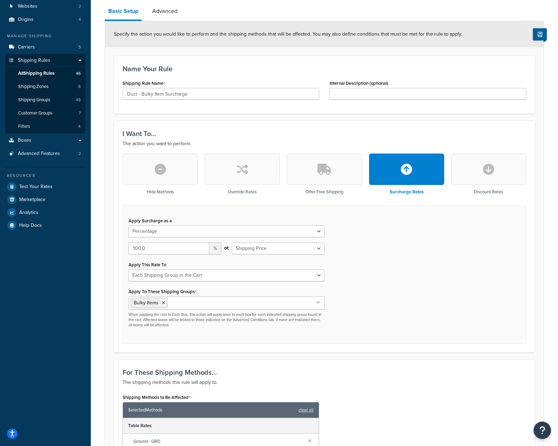
scroll to position [70, 0]
click at [322, 246] on select "Shipping Price Order Value" at bounding box center [278, 248] width 93 height 12
click at [318, 230] on select "Flat Rate Percentage Flat Rate & Percentage" at bounding box center [227, 231] width 196 height 12
click at [341, 252] on div "Apply Surcharge as a Flat Rate Percentage Flat Rate & Percentage 100.0 % of: Sh…" at bounding box center [325, 274] width 404 height 139
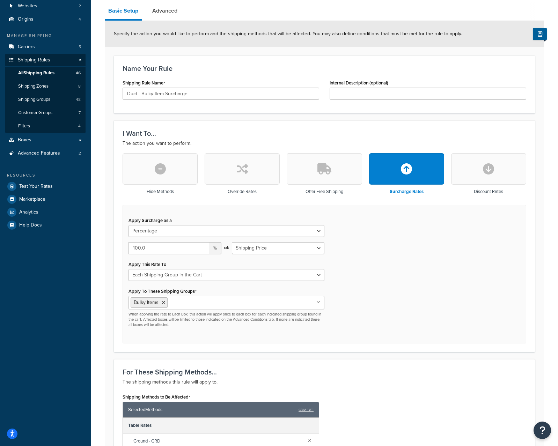
click at [445, 255] on div "Apply Surcharge as a Flat Rate Percentage Flat Rate & Percentage 100.0 % of: Sh…" at bounding box center [325, 274] width 404 height 139
click at [445, 253] on div "Apply Surcharge as a Flat Rate Percentage Flat Rate & Percentage 100.0 % of: Sh…" at bounding box center [325, 274] width 404 height 139
click at [445, 252] on div "Apply Surcharge as a Flat Rate Percentage Flat Rate & Percentage 100.0 % of: Sh…" at bounding box center [325, 274] width 404 height 139
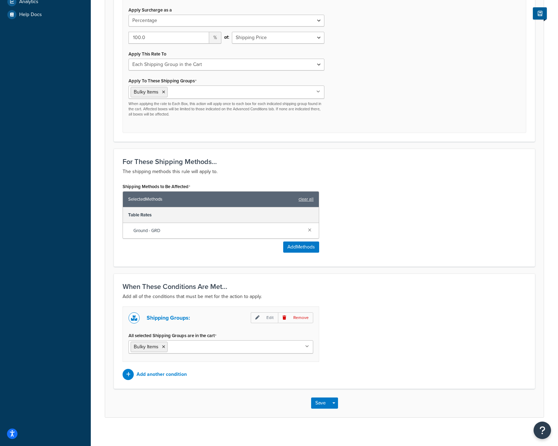
scroll to position [288, 0]
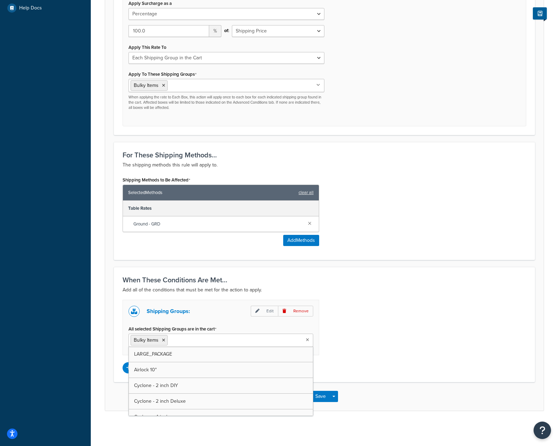
click at [306, 342] on icon at bounding box center [307, 340] width 3 height 4
click at [260, 309] on icon at bounding box center [257, 311] width 4 height 4
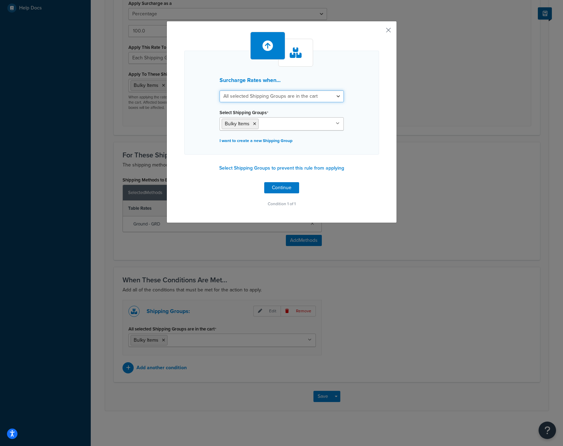
click at [301, 92] on select "All selected Shipping Groups are in the cart Any selected Shipping Groups are i…" at bounding box center [282, 96] width 124 height 12
click at [348, 60] on div "Surcharge Rates when... All selected Shipping Groups are in the cart Any select…" at bounding box center [281, 103] width 195 height 104
click at [379, 32] on button "button" at bounding box center [379, 33] width 2 height 2
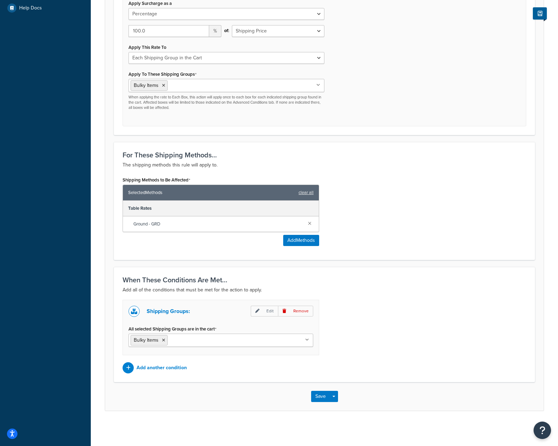
click at [429, 194] on div "Shipping Methods to Be Affected Selected Methods clear all Table Rates Ground -…" at bounding box center [324, 213] width 414 height 76
click at [432, 184] on div "Shipping Methods to Be Affected Selected Methods clear all Table Rates Ground -…" at bounding box center [324, 213] width 414 height 76
click at [433, 177] on div "Shipping Methods to Be Affected Selected Methods clear all Table Rates Ground -…" at bounding box center [324, 213] width 414 height 76
click at [432, 172] on div "For These Shipping Methods... The shipping methods this rule will apply to. Shi…" at bounding box center [324, 201] width 421 height 118
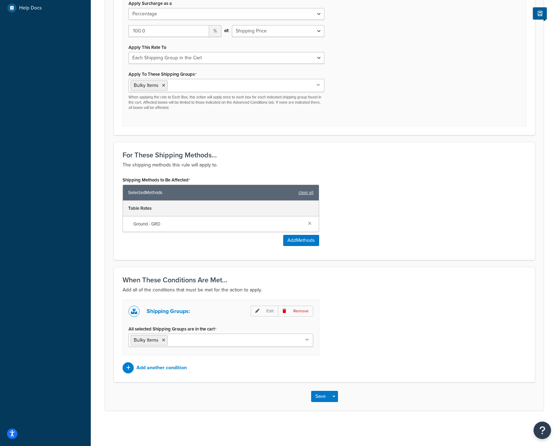
click at [431, 166] on p "The shipping methods this rule will apply to." at bounding box center [325, 165] width 404 height 8
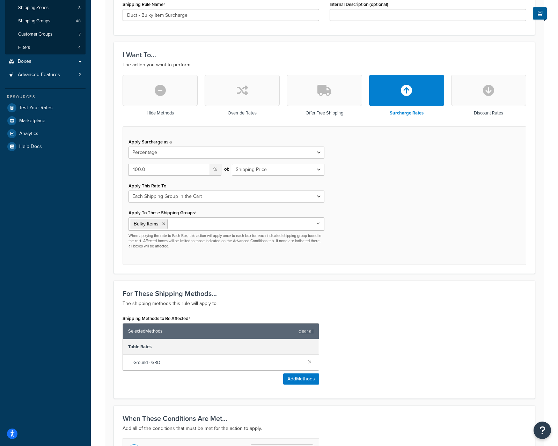
scroll to position [148, 0]
click at [547, 435] on button "Open Resource Center" at bounding box center [542, 430] width 19 height 19
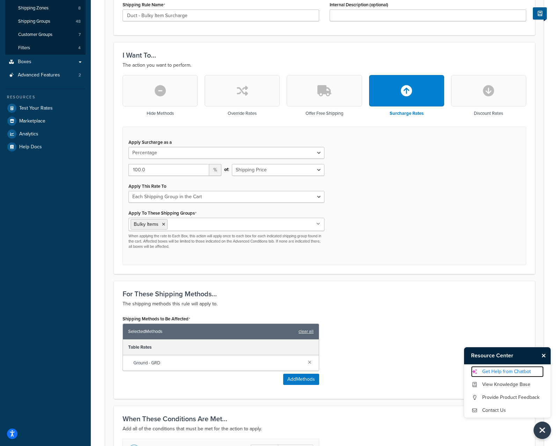
click at [519, 371] on link "Get Help from Chatbot" at bounding box center [507, 371] width 73 height 11
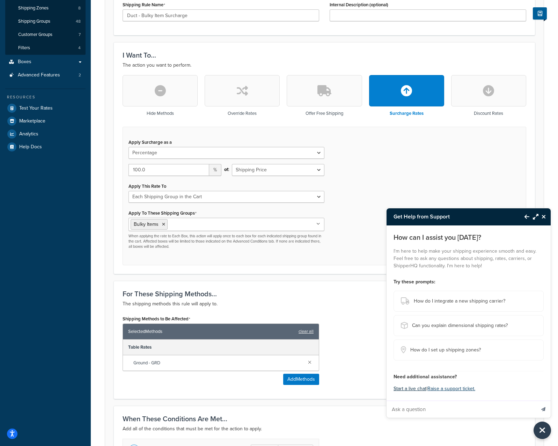
click at [417, 386] on button "Start a live chat" at bounding box center [410, 389] width 33 height 10
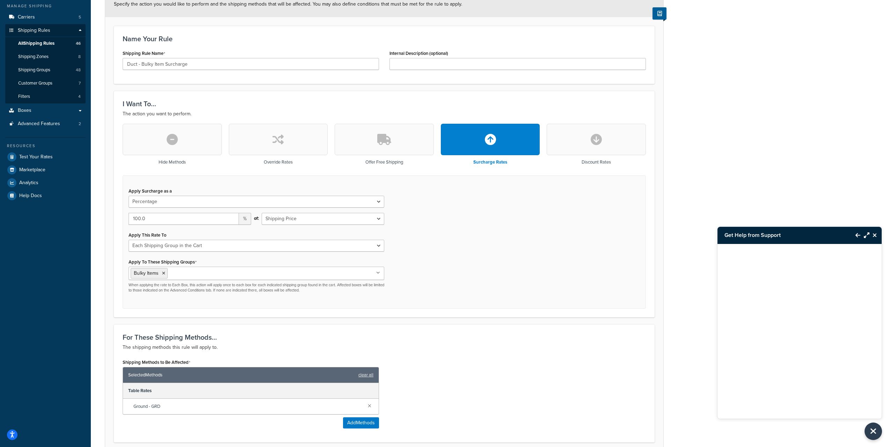
scroll to position [218, 0]
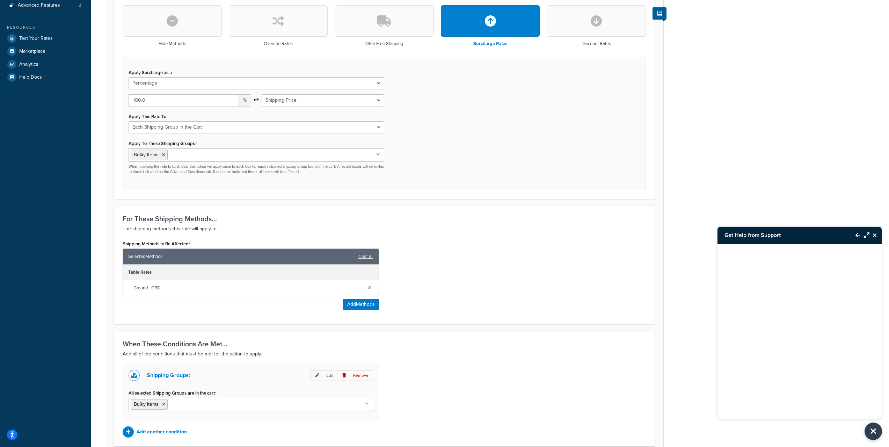
click at [558, 232] on button "Maximize Resource Center" at bounding box center [864, 235] width 9 height 16
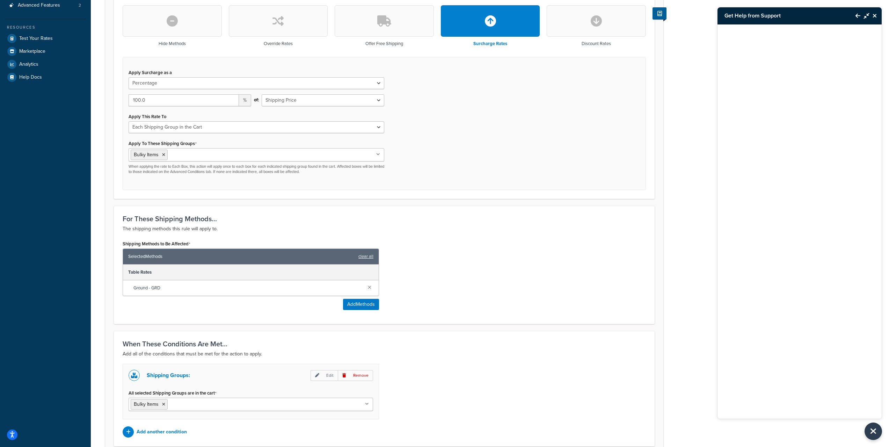
click at [558, 13] on h3 "Get Help from Support" at bounding box center [782, 15] width 131 height 17
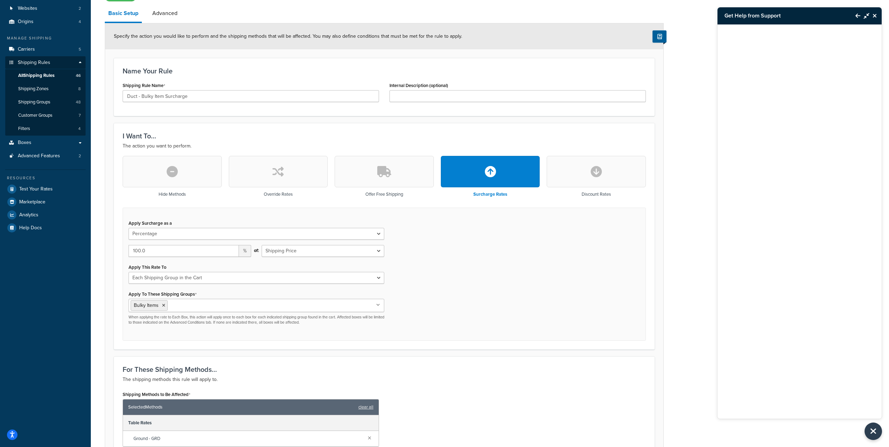
scroll to position [0, 0]
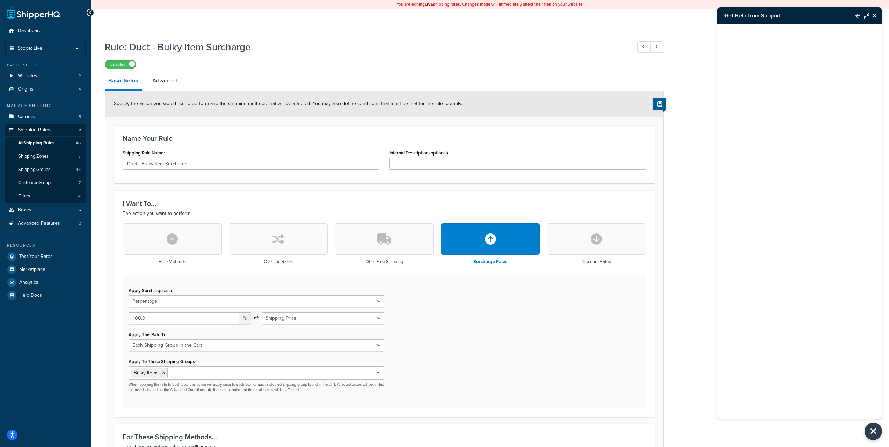
click at [42, 17] on link at bounding box center [33, 12] width 52 height 14
click at [21, 33] on span "Dashboard" at bounding box center [30, 31] width 24 height 6
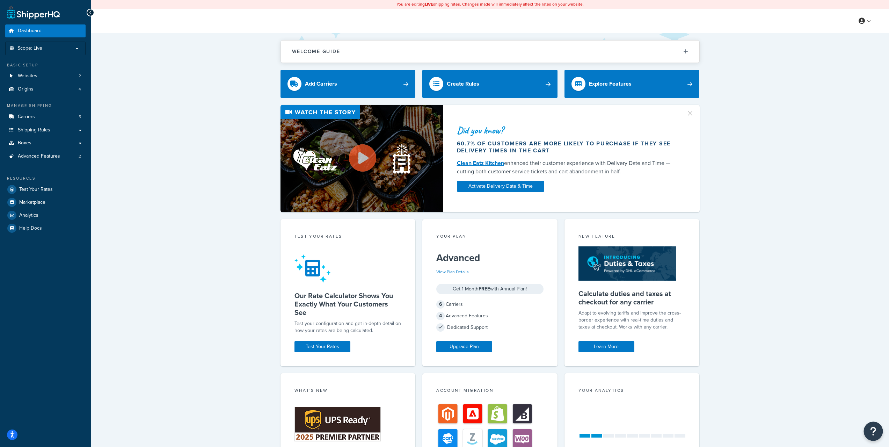
click at [558, 435] on button "Open Resource Center" at bounding box center [873, 431] width 19 height 19
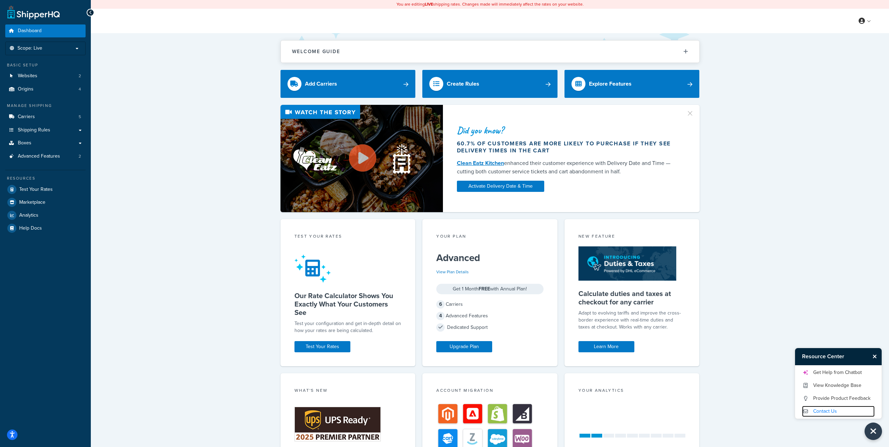
click at [558, 412] on link "Contact Us" at bounding box center [838, 411] width 73 height 11
click at [558, 372] on link "Get Help from Chatbot" at bounding box center [838, 372] width 73 height 11
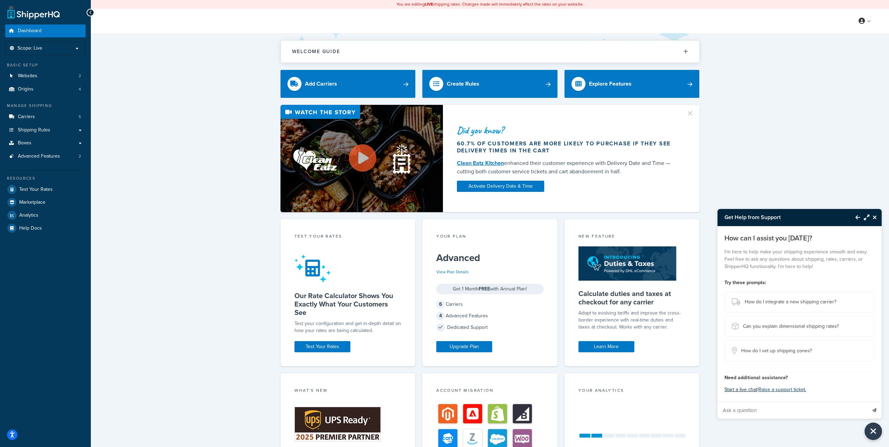
click at [558, 389] on button "Start a live chat" at bounding box center [740, 390] width 33 height 10
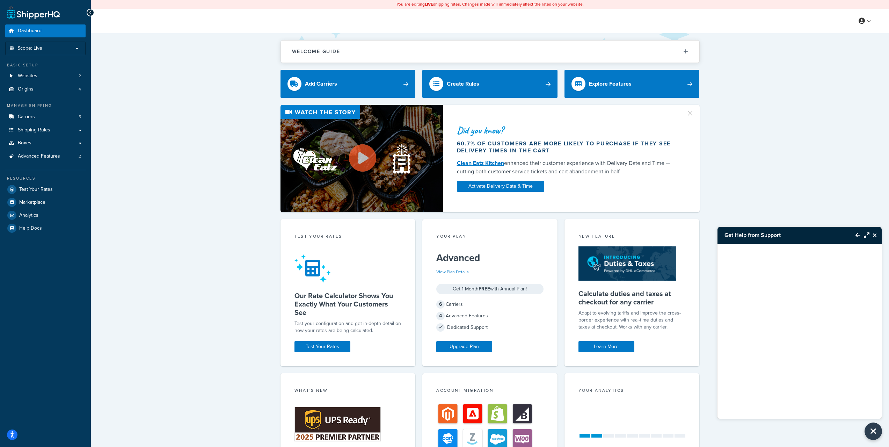
click at [558, 230] on h3 "Get Help from Support" at bounding box center [782, 235] width 131 height 17
click at [558, 234] on icon "Close Resource Center" at bounding box center [875, 235] width 4 height 6
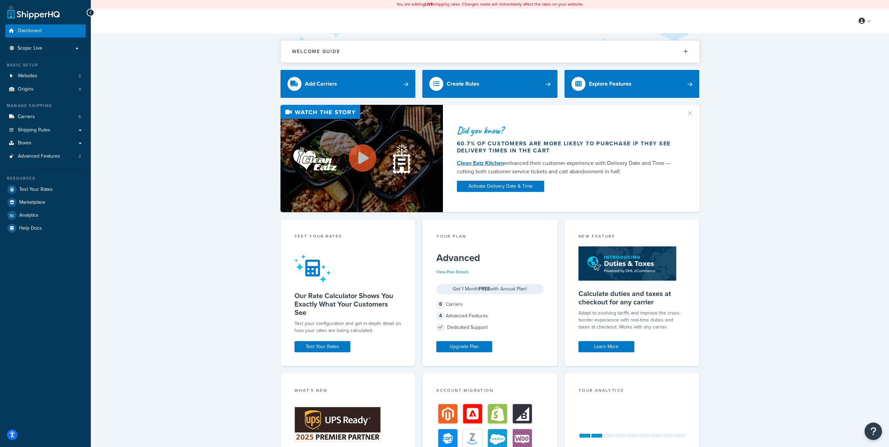
drag, startPoint x: 847, startPoint y: 281, endPoint x: 841, endPoint y: 278, distance: 6.4
click at [558, 279] on div "Welcome Guide ShipperHQ: An Overview Carrier Setup Shipping Rules Overview Comm…" at bounding box center [490, 293] width 798 height 521
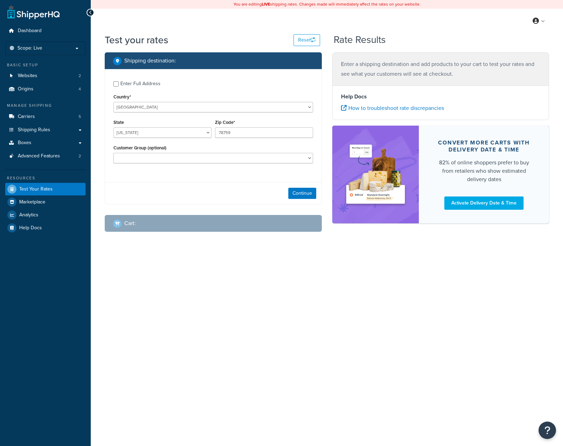
select select "[GEOGRAPHIC_DATA]"
click at [148, 85] on div "Enter Full Address" at bounding box center [141, 84] width 40 height 10
click at [119, 85] on input "Enter Full Address" at bounding box center [116, 83] width 5 height 5
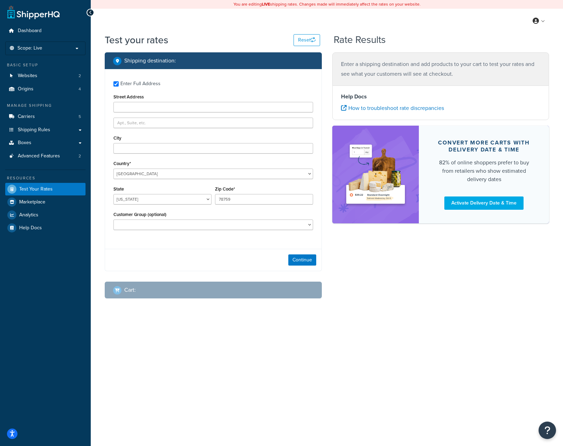
click at [151, 87] on div "Enter Full Address" at bounding box center [141, 84] width 40 height 10
click at [119, 87] on input "Enter Full Address" at bounding box center [116, 83] width 5 height 5
checkbox input "false"
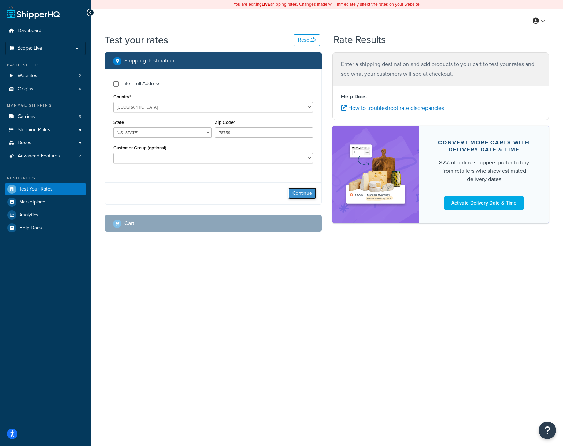
click at [305, 195] on button "Continue" at bounding box center [303, 193] width 28 height 11
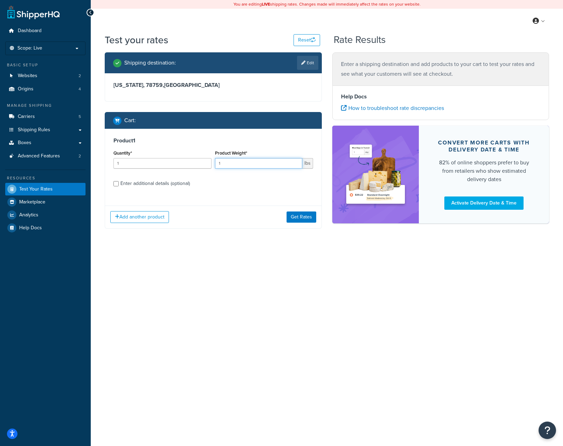
click at [227, 163] on input "1" at bounding box center [258, 163] width 87 height 10
drag, startPoint x: 126, startPoint y: 164, endPoint x: 113, endPoint y: 162, distance: 13.0
click at [102, 159] on div "Shipping destination : Edit [US_STATE], 78759 , [GEOGRAPHIC_DATA] Cart : Produc…" at bounding box center [214, 145] width 228 height 187
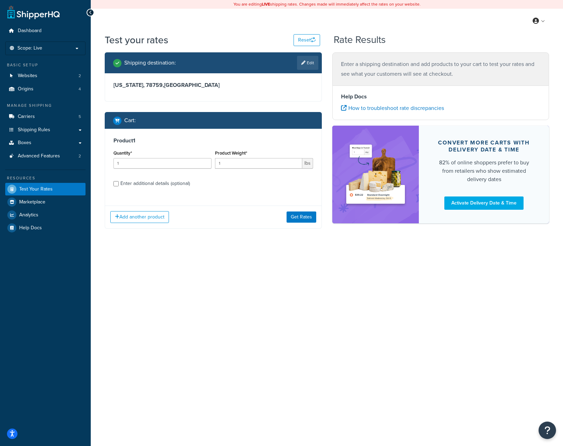
click at [142, 183] on div "Enter additional details (optional)" at bounding box center [156, 184] width 70 height 10
click at [119, 183] on input "Enter additional details (optional)" at bounding box center [116, 183] width 5 height 5
checkbox input "true"
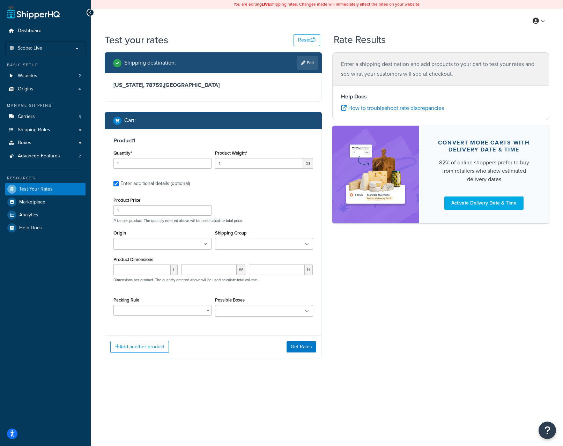
click at [254, 248] on input "Shipping Group" at bounding box center [248, 245] width 62 height 8
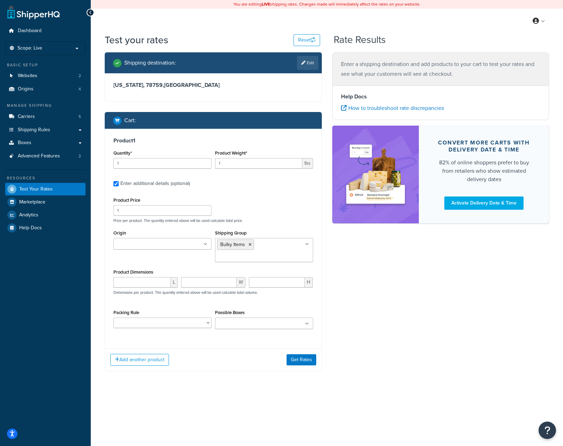
click at [297, 211] on div "Product Price 1 Price per product. The quantity entered above will be used calc…" at bounding box center [213, 210] width 203 height 28
drag, startPoint x: 126, startPoint y: 164, endPoint x: 99, endPoint y: 161, distance: 27.1
click at [99, 161] on div "Test your rates Reset Rate Results Shipping destination : Edit [US_STATE][GEOGR…" at bounding box center [327, 216] width 473 height 366
drag, startPoint x: 103, startPoint y: 210, endPoint x: 59, endPoint y: 211, distance: 44.7
click at [59, 211] on div "Dashboard Scope: Live Basic Setup Websites 2 Origins 4 Manage Shipping Carriers…" at bounding box center [281, 223] width 563 height 446
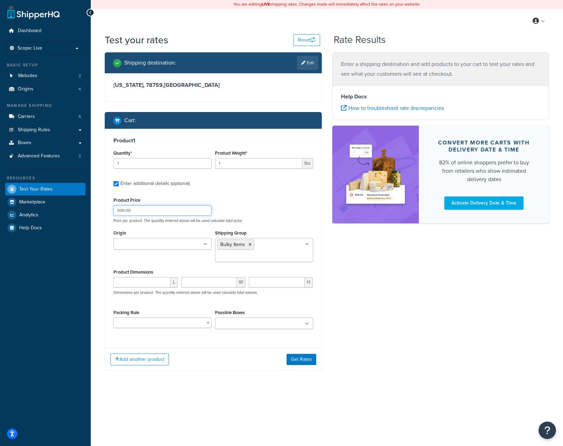
type input "500.00"
drag, startPoint x: 202, startPoint y: 162, endPoint x: 184, endPoint y: 163, distance: 17.5
click at [184, 163] on div "Quantity* 1 Product Weight* 1 lbs" at bounding box center [213, 160] width 203 height 25
type input "10"
drag, startPoint x: 184, startPoint y: 163, endPoint x: 60, endPoint y: 166, distance: 124.4
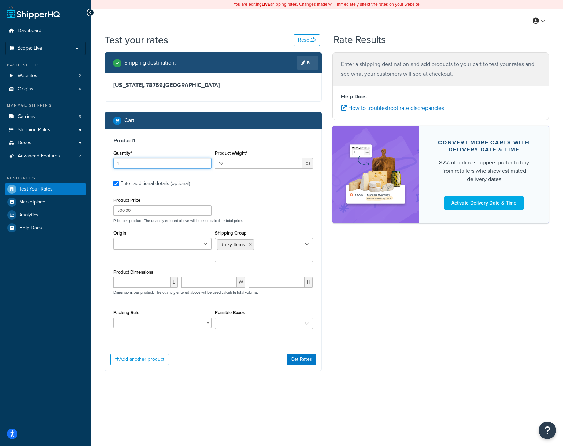
click at [60, 166] on div "Dashboard Scope: Live Basic Setup Websites 2 Origins 4 Manage Shipping Carriers…" at bounding box center [281, 223] width 563 height 446
type input "10"
click at [292, 210] on div "Product Price 500.00 Price per product. The quantity entered above will be used…" at bounding box center [213, 210] width 203 height 28
click at [139, 359] on button "Add another product" at bounding box center [139, 360] width 59 height 12
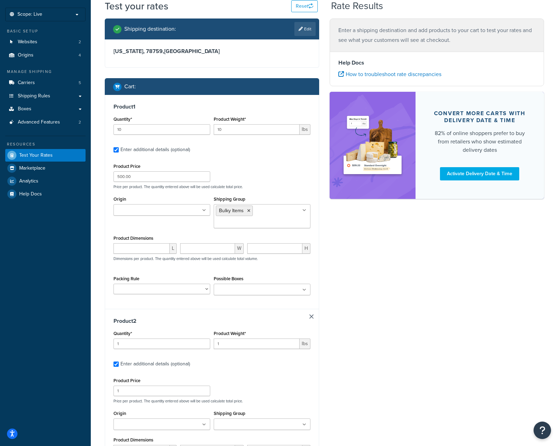
scroll to position [46, 0]
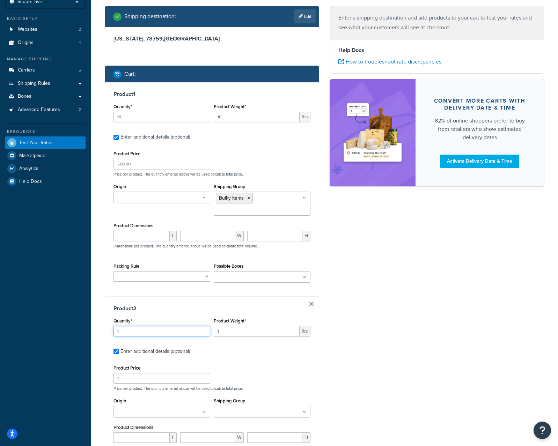
click at [147, 331] on input "1" at bounding box center [162, 331] width 97 height 10
type input "10"
click at [254, 329] on input "1" at bounding box center [257, 331] width 86 height 10
type input "10"
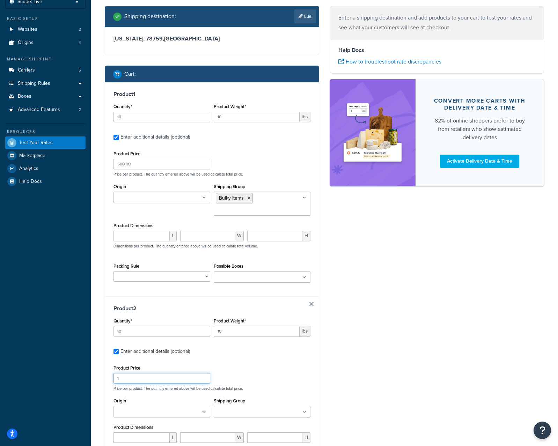
click at [143, 378] on input "1" at bounding box center [162, 378] width 97 height 10
drag, startPoint x: 143, startPoint y: 378, endPoint x: 94, endPoint y: 377, distance: 48.9
click at [94, 377] on div "Test your rates Reset Rate Results Shipping destination : Edit [US_STATE][GEOGR…" at bounding box center [324, 271] width 467 height 568
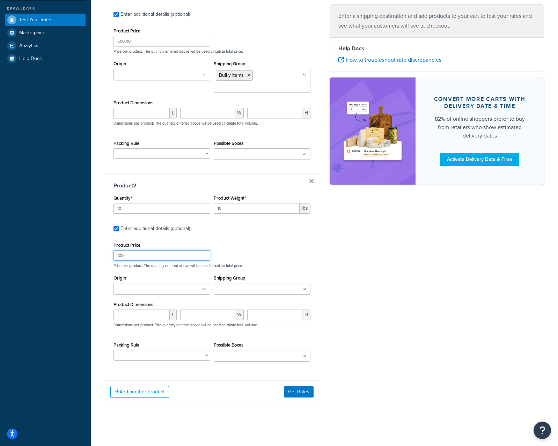
scroll to position [173, 0]
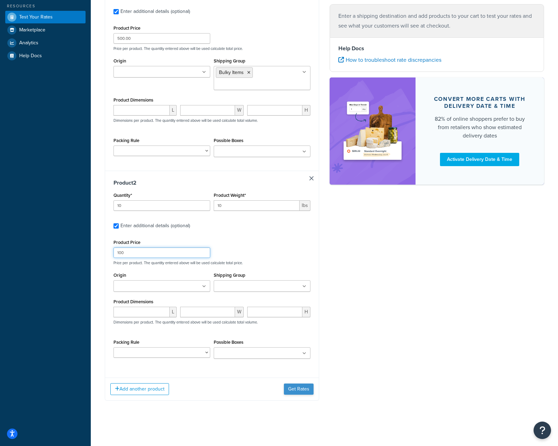
type input "100"
click at [297, 389] on button "Get Rates" at bounding box center [299, 389] width 30 height 11
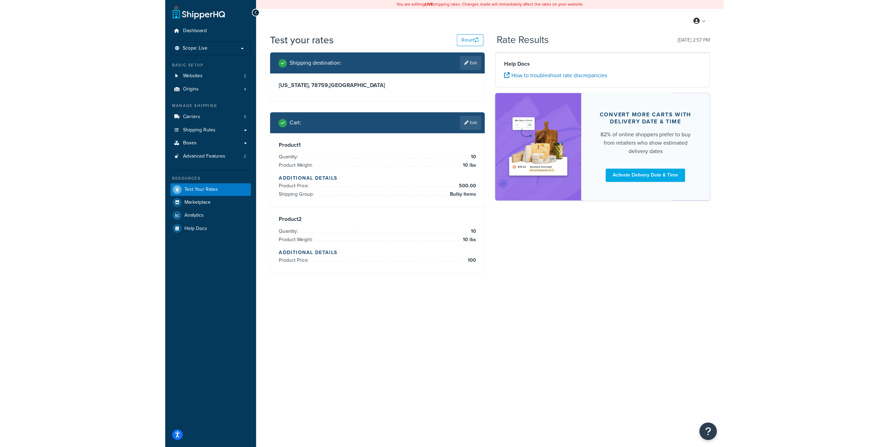
scroll to position [0, 0]
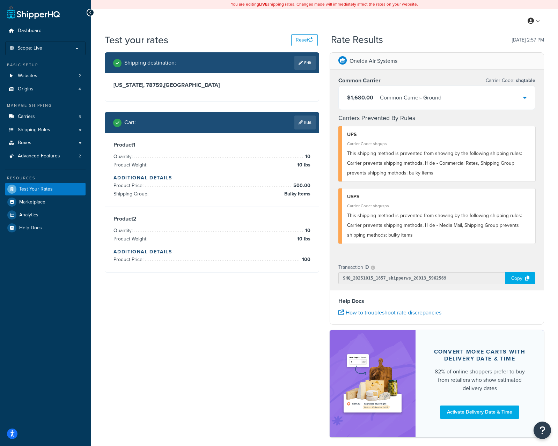
click at [529, 98] on div "$1,680.00 Common Carrier - Ground" at bounding box center [437, 98] width 196 height 24
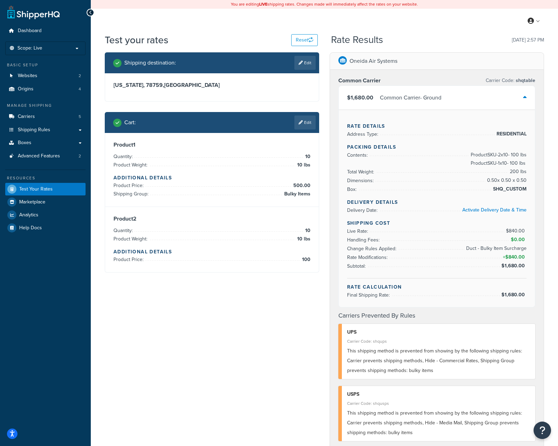
click at [437, 164] on ul "Contents: Product SKU-2 x 10 - 100 lbs Product SKU-1 x 10 - 100 lbs Total Weigh…" at bounding box center [437, 172] width 180 height 43
click at [437, 162] on ul "Contents: Product SKU-2 x 10 - 100 lbs Product SKU-1 x 10 - 100 lbs Total Weigh…" at bounding box center [437, 172] width 180 height 43
click at [435, 159] on li "Contents: Product SKU-2 x 10 - 100 lbs Product SKU-1 x 10 - 100 lbs" at bounding box center [437, 155] width 180 height 9
click at [435, 150] on h4 "Packing Details" at bounding box center [437, 147] width 180 height 7
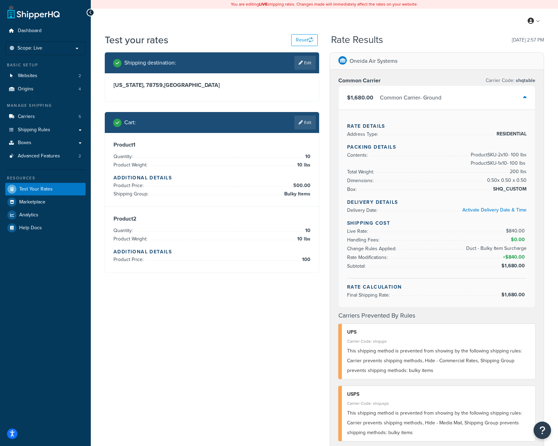
click at [435, 150] on h4 "Packing Details" at bounding box center [437, 147] width 180 height 7
click at [256, 319] on div "Shipping destination : Edit [US_STATE], 78759 , [GEOGRAPHIC_DATA] Cart : Edit P…" at bounding box center [325, 347] width 450 height 590
click at [257, 312] on div "Shipping destination : Edit [US_STATE], 78759 , [GEOGRAPHIC_DATA] Cart : Edit P…" at bounding box center [325, 347] width 450 height 590
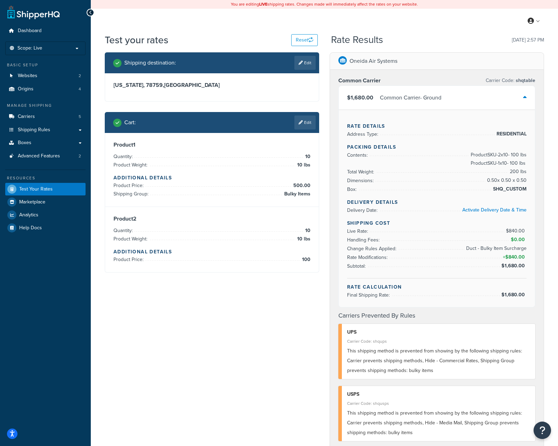
click at [257, 312] on div "Shipping destination : Edit [US_STATE], 78759 , [GEOGRAPHIC_DATA] Cart : Edit P…" at bounding box center [325, 347] width 450 height 590
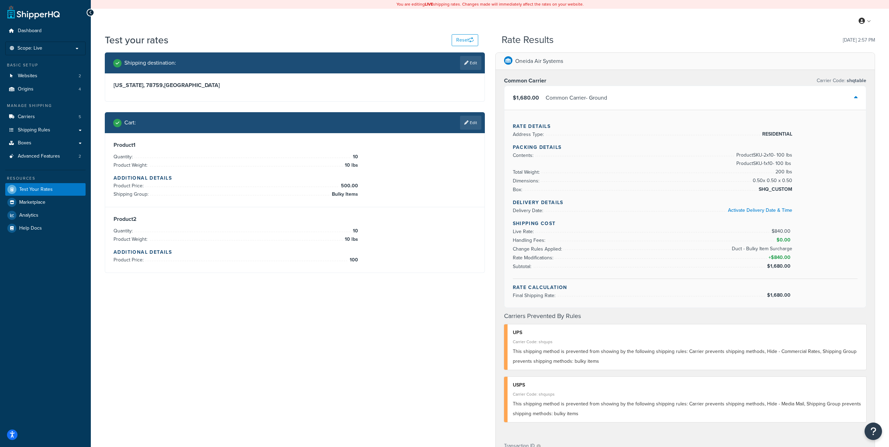
click at [476, 339] on div "Shipping destination : Edit [US_STATE], 78759 , [GEOGRAPHIC_DATA] Cart : Edit P…" at bounding box center [490, 343] width 781 height 582
click at [471, 337] on div "Shipping destination : Edit [US_STATE], 78759 , [GEOGRAPHIC_DATA] Cart : Edit P…" at bounding box center [490, 343] width 781 height 582
drag, startPoint x: 471, startPoint y: 337, endPoint x: 461, endPoint y: 321, distance: 19.8
click at [467, 341] on div "Shipping destination : Edit [US_STATE], 78759 , [GEOGRAPHIC_DATA] Cart : Edit P…" at bounding box center [490, 343] width 781 height 582
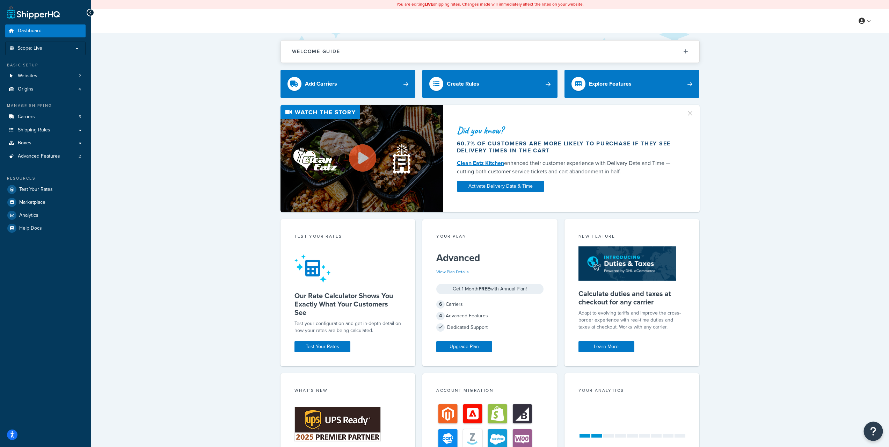
click at [870, 426] on icon "Open Resource Center" at bounding box center [873, 431] width 7 height 10
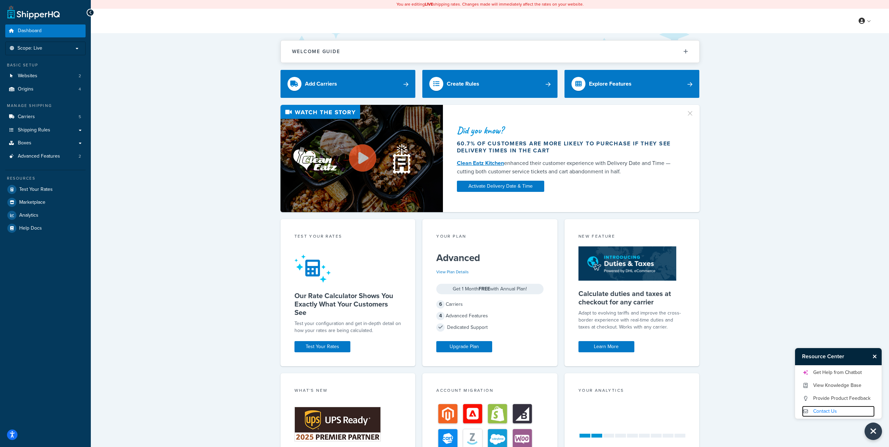
click at [822, 412] on link "Contact Us" at bounding box center [838, 411] width 73 height 11
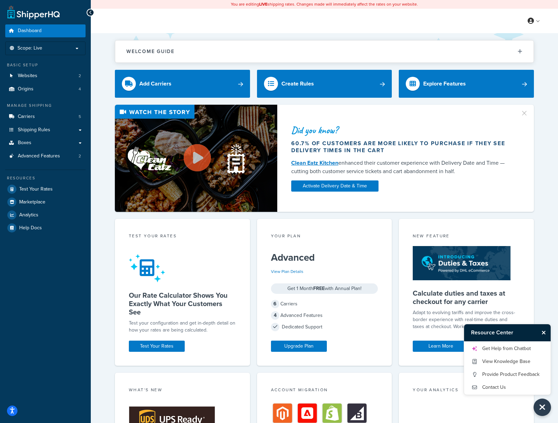
click at [546, 333] on button "Close Resource Center" at bounding box center [545, 333] width 12 height 8
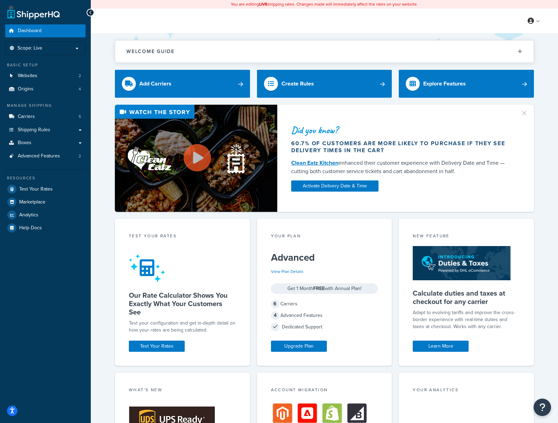
click at [539, 189] on div "Did you know? 60.7% of customers are more likely to purchase if they see delive…" at bounding box center [324, 158] width 439 height 107
click at [363, 36] on div "Welcome Guide ShipperHQ: An Overview Carrier Setup Shipping Rules Overview Comm…" at bounding box center [324, 48] width 419 height 30
